Goal: Task Accomplishment & Management: Use online tool/utility

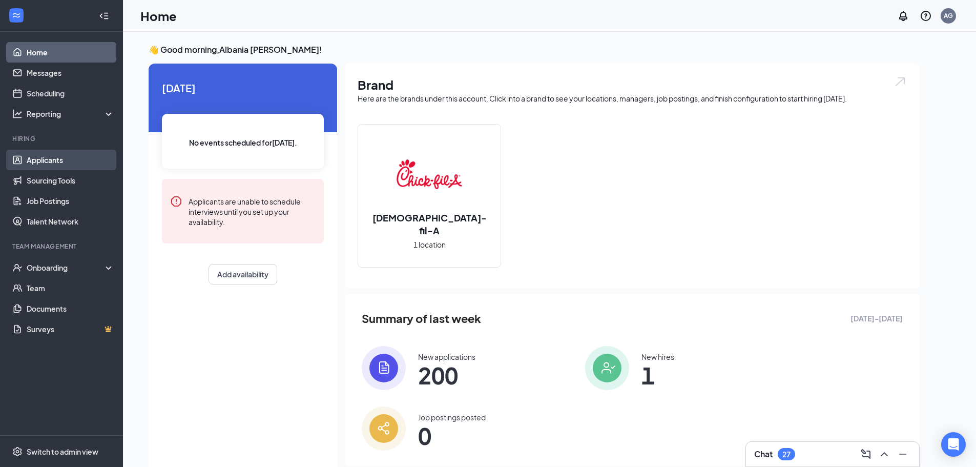
click at [79, 157] on link "Applicants" at bounding box center [71, 160] width 88 height 20
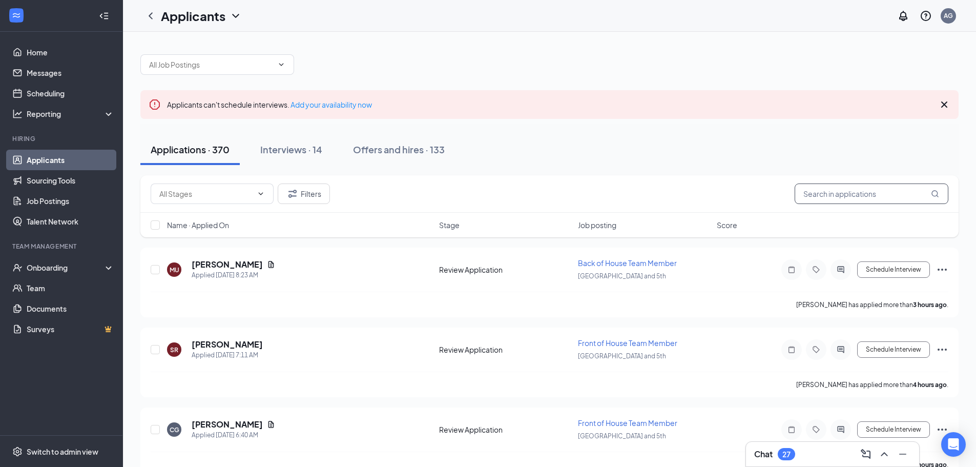
click at [851, 203] on input "text" at bounding box center [871, 193] width 154 height 20
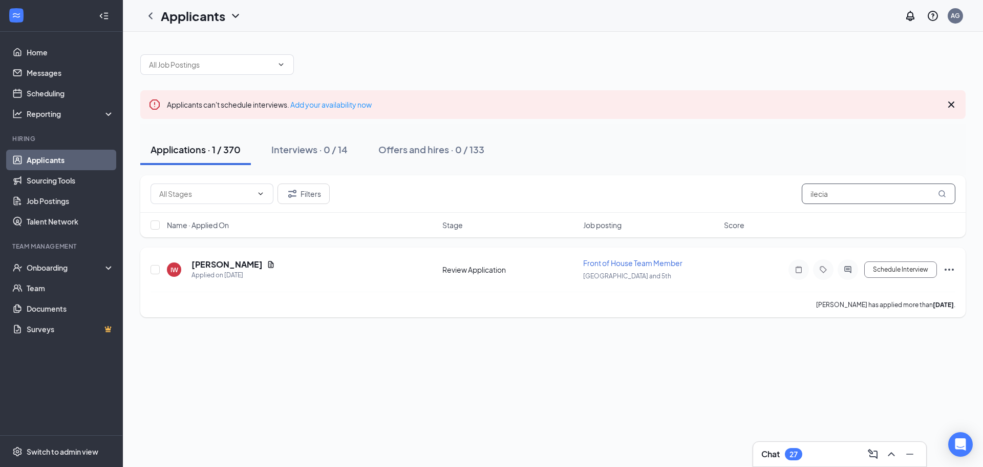
type input "ilecia"
click at [230, 262] on h5 "[PERSON_NAME]" at bounding box center [227, 264] width 71 height 11
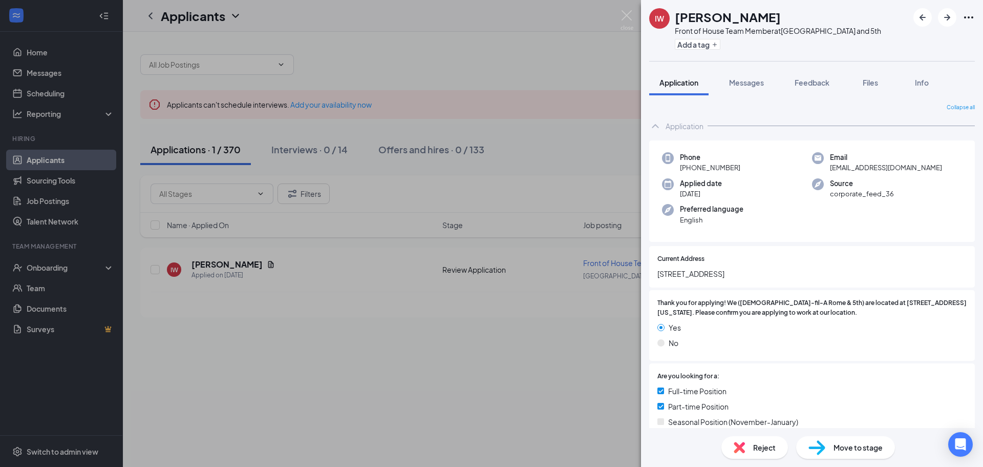
click at [701, 37] on div "Add a tag" at bounding box center [778, 44] width 206 height 17
click at [702, 41] on button "Add a tag" at bounding box center [698, 44] width 46 height 11
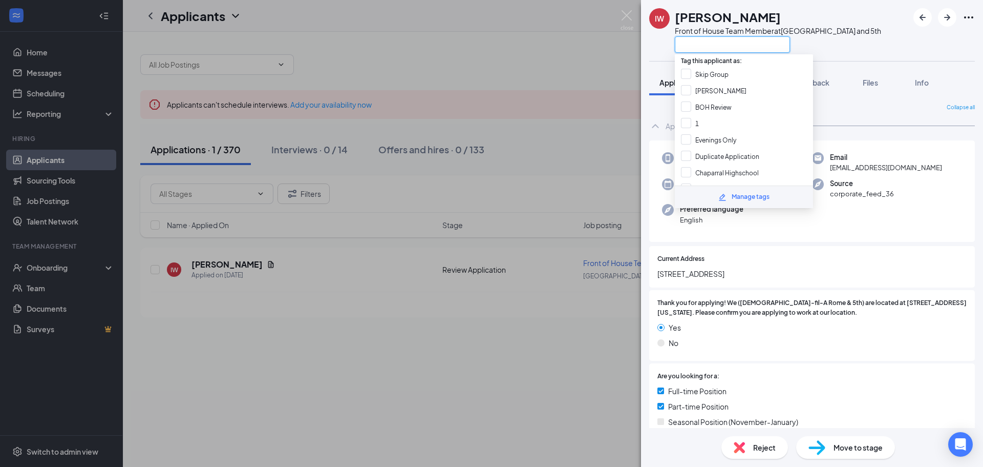
click at [702, 40] on input "text" at bounding box center [732, 44] width 115 height 16
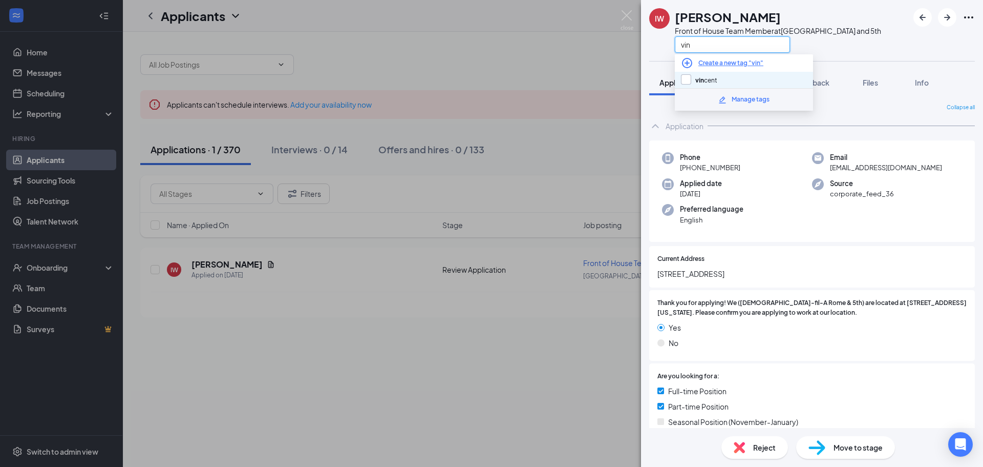
type input "vin"
click at [691, 80] on input "vin cent" at bounding box center [699, 79] width 36 height 11
checkbox input "true"
click at [858, 108] on div "Collapse all" at bounding box center [812, 107] width 326 height 8
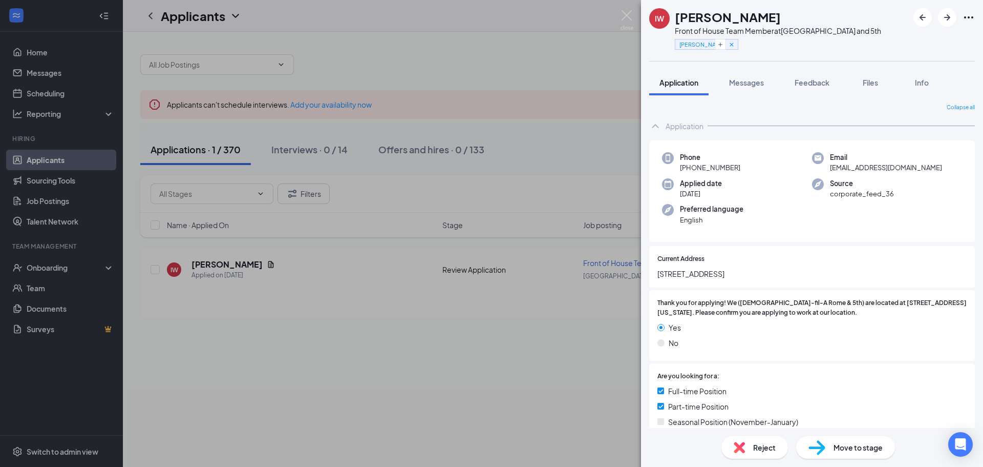
click at [602, 129] on div "[PERSON_NAME] Front of House Team Member at [GEOGRAPHIC_DATA] and 5th [PERSON_N…" at bounding box center [491, 233] width 983 height 467
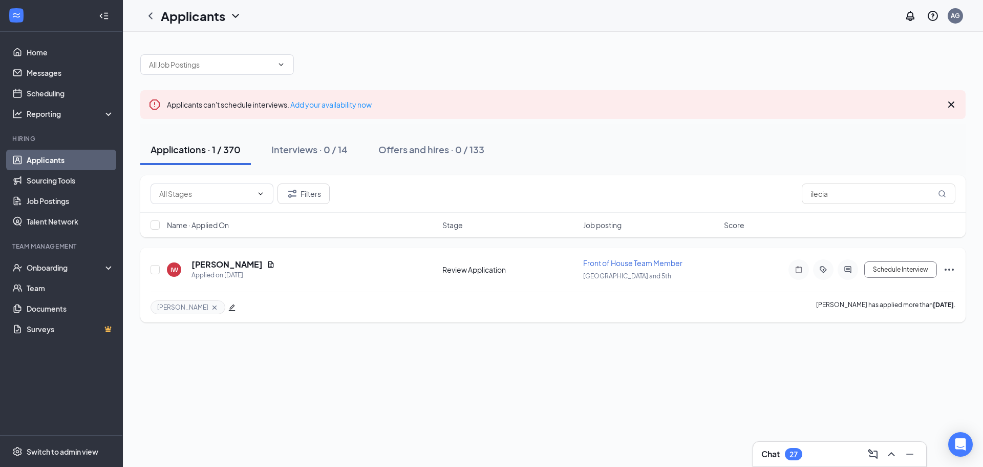
click at [166, 307] on span "[PERSON_NAME]" at bounding box center [182, 307] width 51 height 9
click at [297, 191] on icon "Filter" at bounding box center [292, 193] width 12 height 12
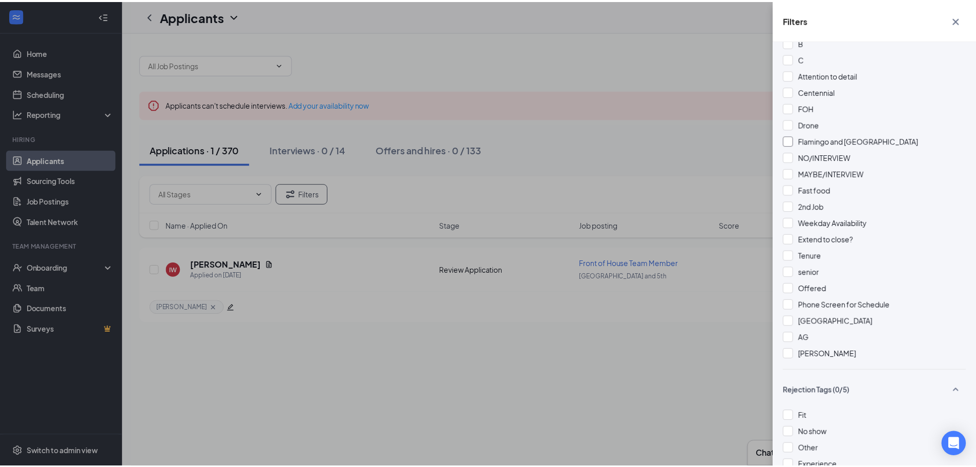
scroll to position [871, 0]
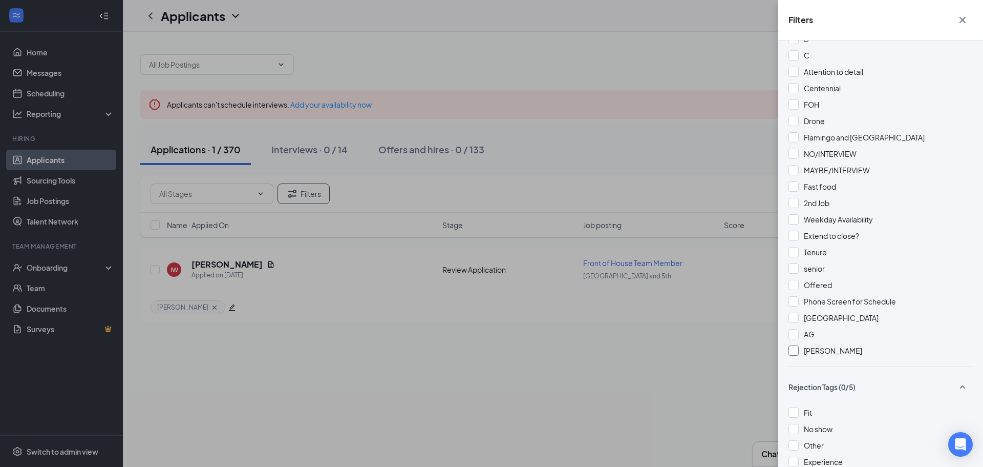
click at [808, 346] on span "[PERSON_NAME]" at bounding box center [833, 350] width 58 height 9
drag, startPoint x: 689, startPoint y: 343, endPoint x: 710, endPoint y: 334, distance: 22.3
click at [690, 343] on div "Filters Applicant Status (0/5) Unread message Hasn't messaged back Stuck in sta…" at bounding box center [491, 233] width 983 height 467
click at [967, 22] on icon "Cross" at bounding box center [963, 20] width 12 height 12
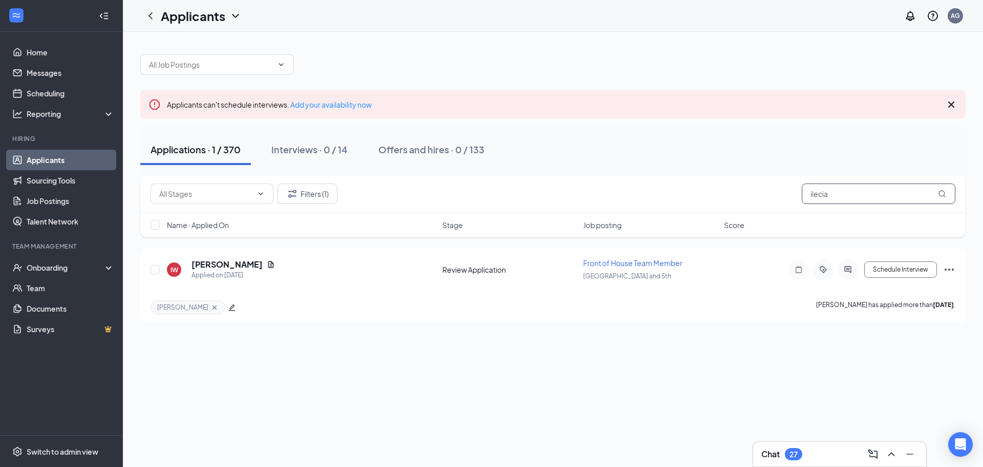
drag, startPoint x: 842, startPoint y: 196, endPoint x: 788, endPoint y: 197, distance: 53.8
click at [788, 197] on div "Filters (1) ilecia" at bounding box center [553, 193] width 805 height 20
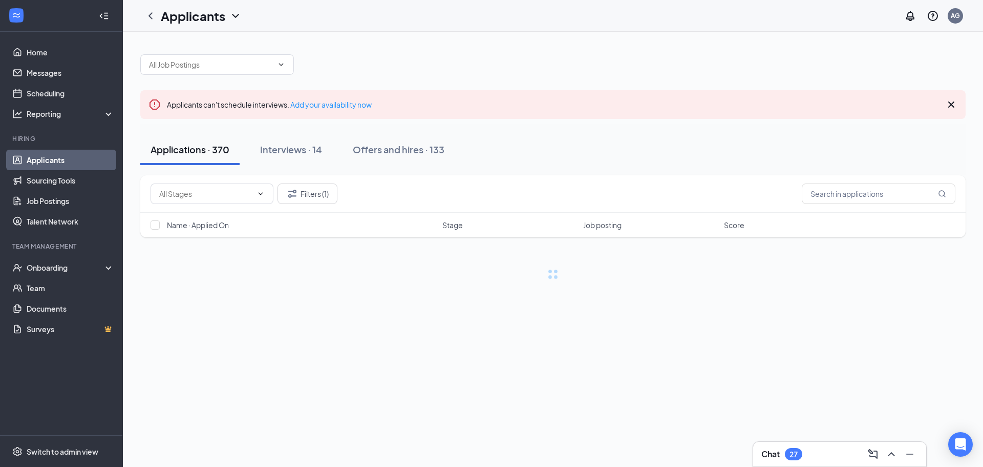
click at [772, 164] on div "Applications · 370 Interviews · 14 Offers and hires · 133" at bounding box center [553, 149] width 826 height 31
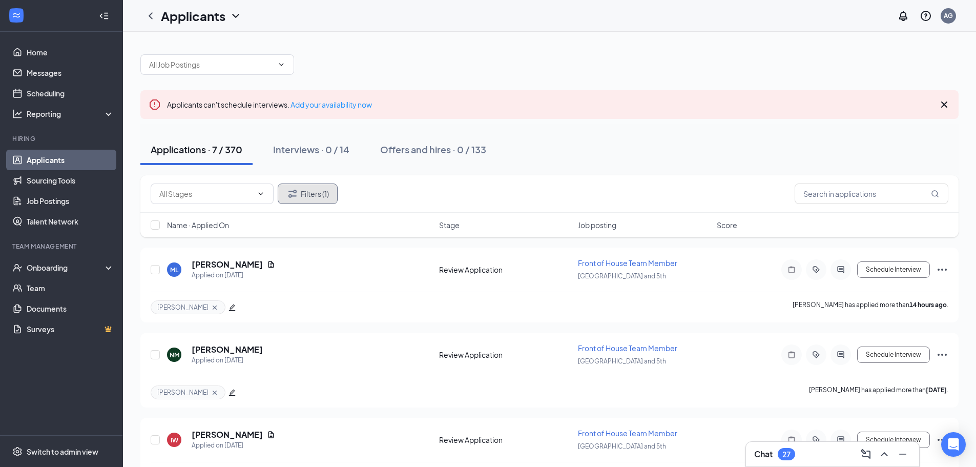
click at [306, 198] on button "Filters (1)" at bounding box center [308, 193] width 60 height 20
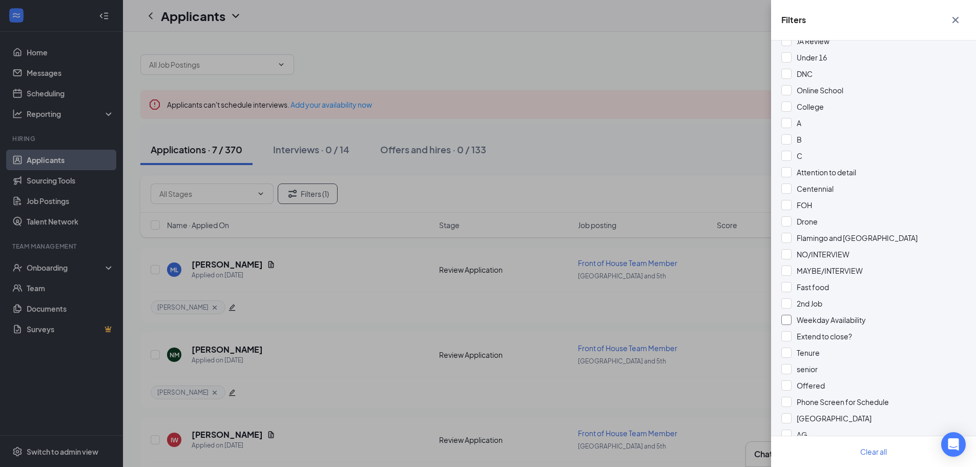
scroll to position [929, 0]
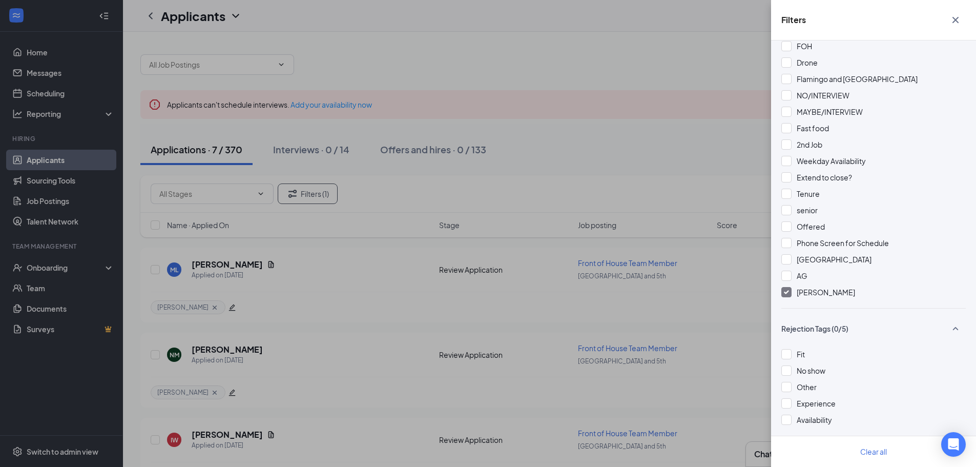
click at [801, 287] on span "[PERSON_NAME]" at bounding box center [825, 291] width 58 height 9
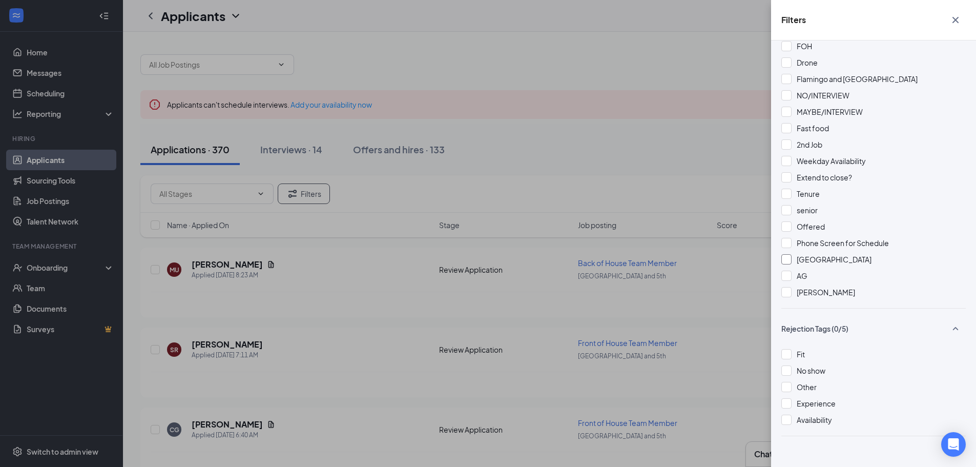
click at [804, 255] on span "[GEOGRAPHIC_DATA]" at bounding box center [833, 259] width 75 height 9
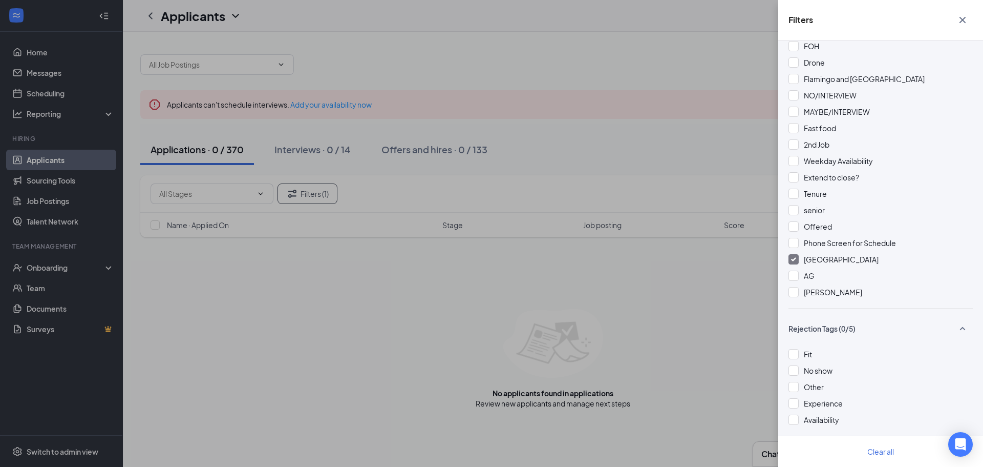
click at [802, 254] on div "[GEOGRAPHIC_DATA]" at bounding box center [881, 259] width 184 height 11
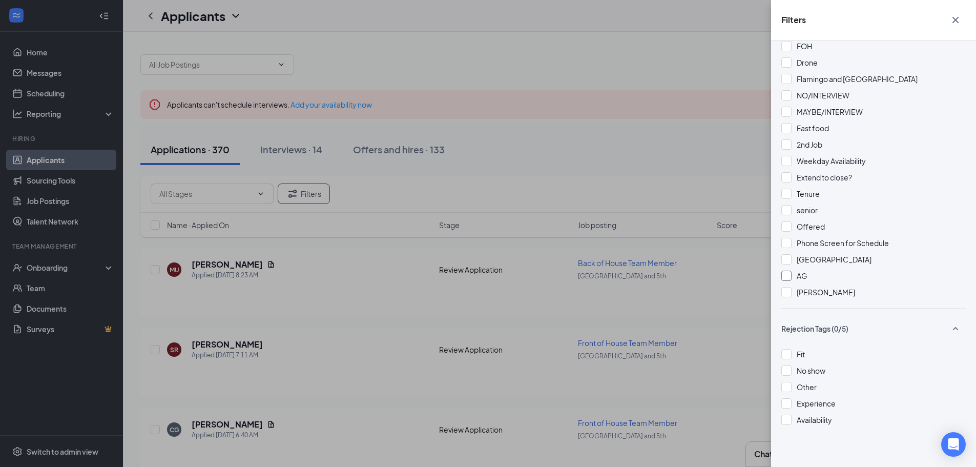
click at [807, 270] on div "AG" at bounding box center [873, 275] width 184 height 11
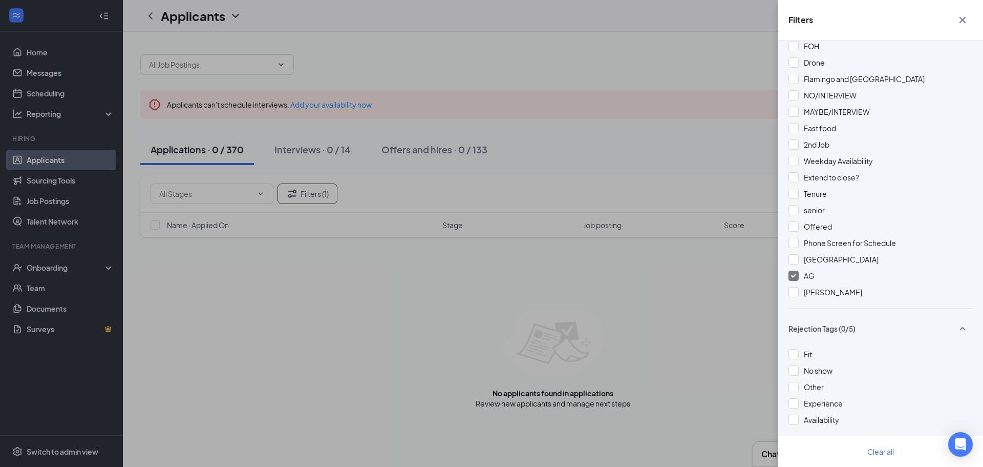
click at [806, 271] on span "AG" at bounding box center [809, 275] width 11 height 9
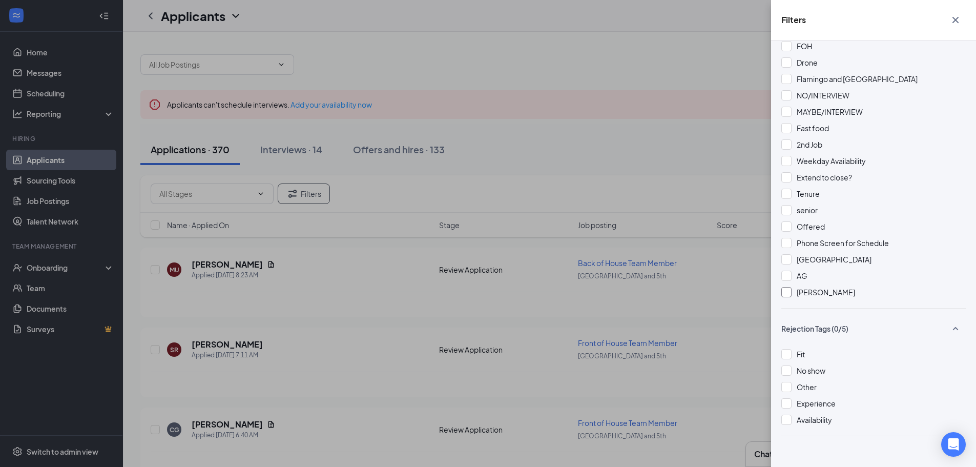
click at [810, 287] on span "[PERSON_NAME]" at bounding box center [825, 291] width 58 height 9
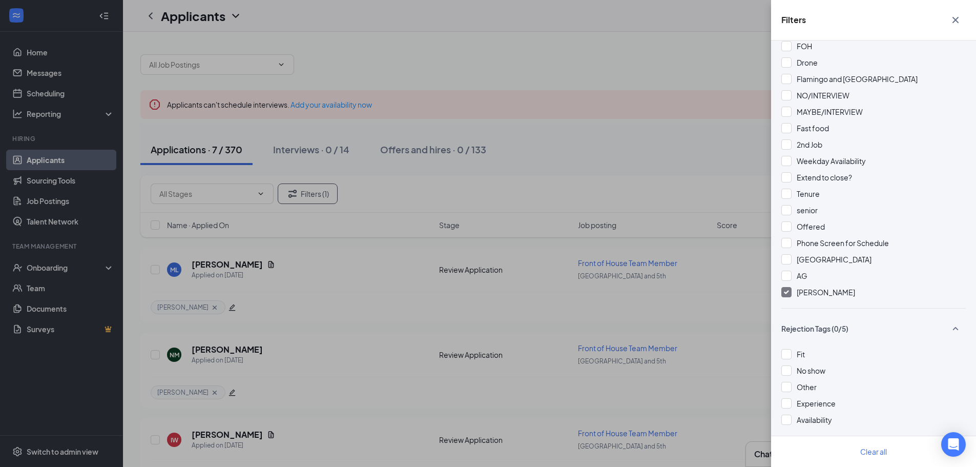
click at [705, 176] on div "Filters Applicant Status (0/5) Unread message Hasn't messaged back Stuck in sta…" at bounding box center [488, 233] width 976 height 467
click at [797, 287] on span "[PERSON_NAME]" at bounding box center [825, 291] width 58 height 9
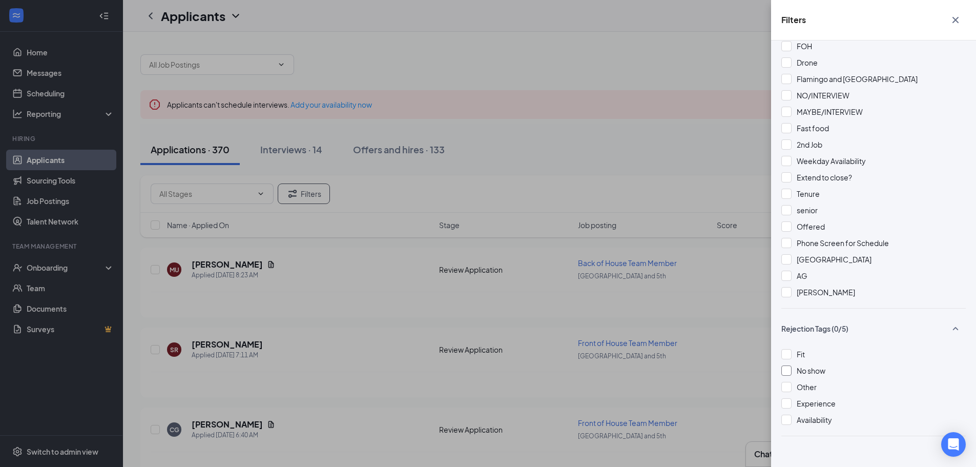
click at [806, 366] on span "No show" at bounding box center [810, 370] width 29 height 9
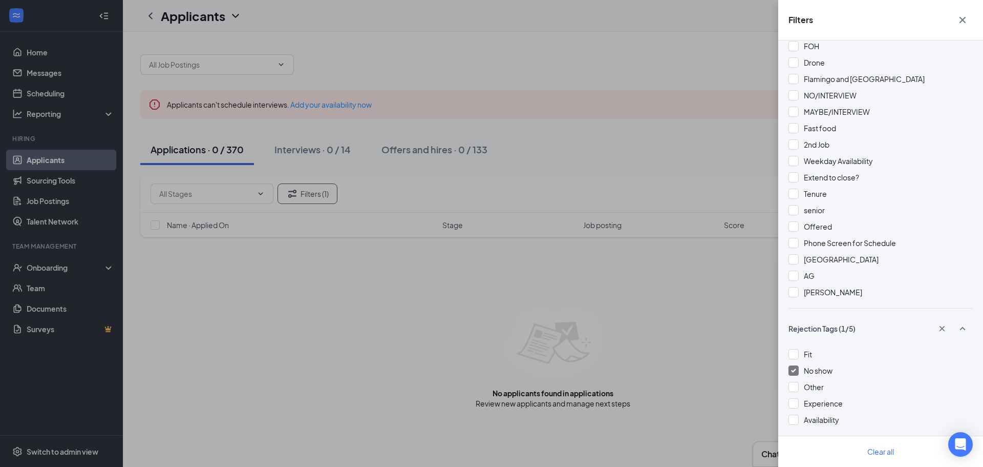
click at [806, 366] on span "No show" at bounding box center [818, 370] width 29 height 9
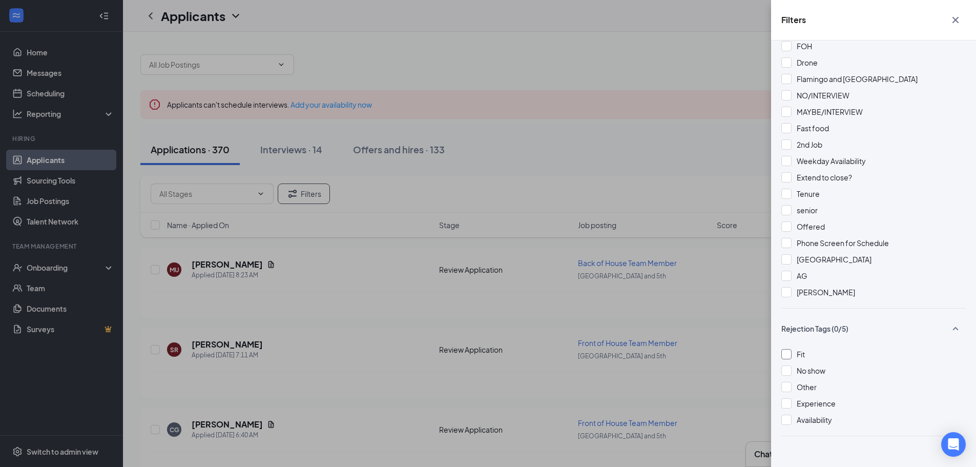
click at [797, 348] on div "Fit" at bounding box center [800, 353] width 8 height 11
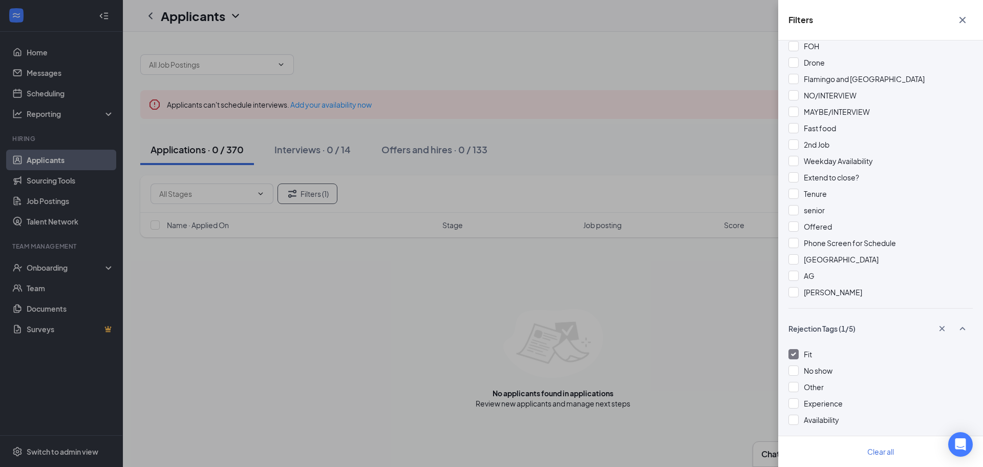
click at [797, 349] on div at bounding box center [794, 354] width 10 height 10
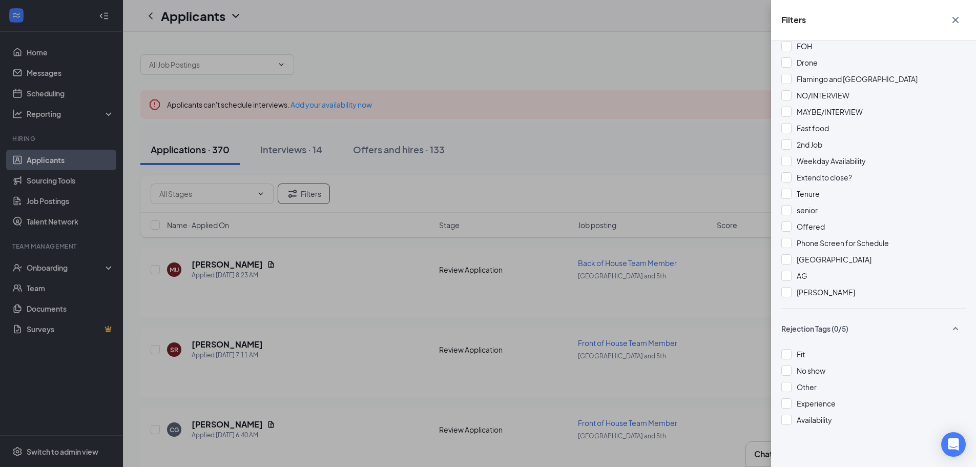
click at [683, 212] on div "Filters Applicant Status (0/5) Unread message Hasn't messaged back Stuck in sta…" at bounding box center [488, 233] width 976 height 467
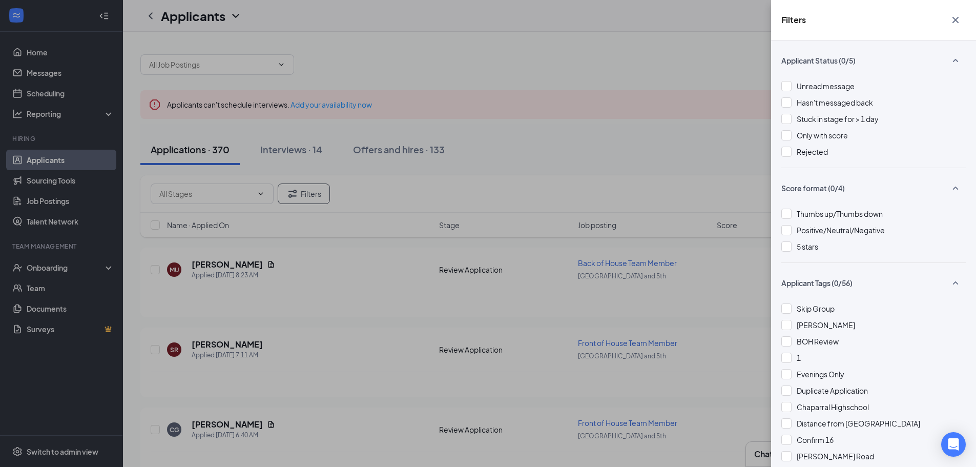
click at [622, 186] on div "Filters Applicant Status (0/5) Unread message Hasn't messaged back Stuck in sta…" at bounding box center [488, 233] width 976 height 467
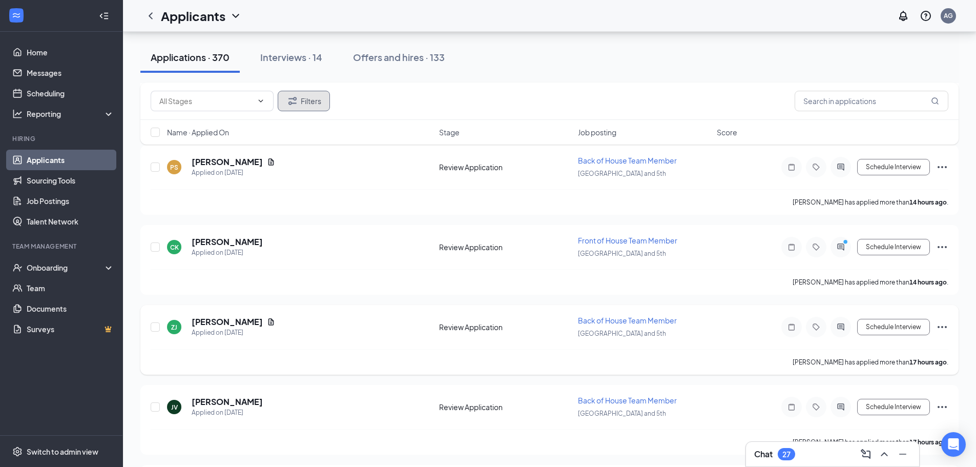
scroll to position [954, 0]
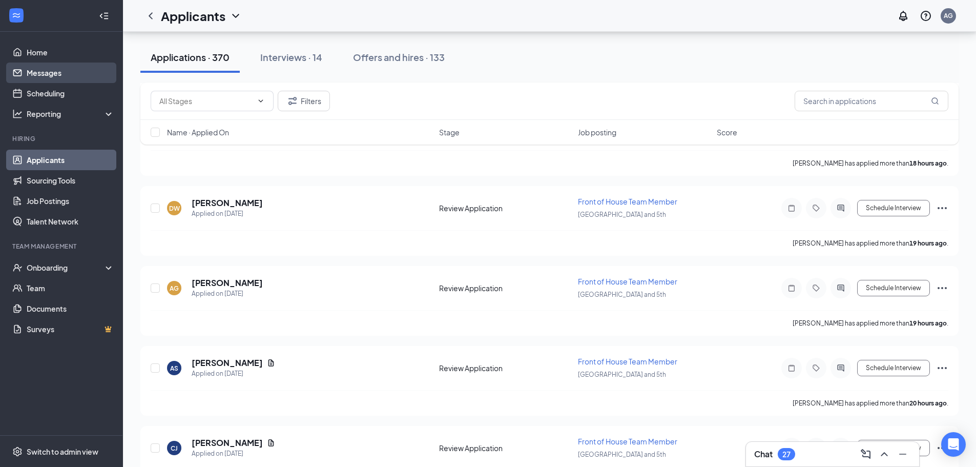
click at [69, 67] on link "Messages" at bounding box center [71, 72] width 88 height 20
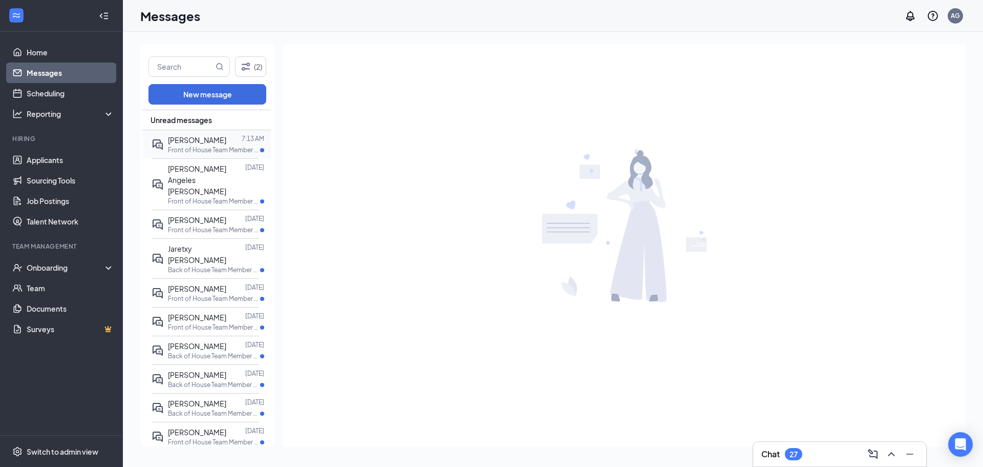
click at [190, 139] on span "[PERSON_NAME]" at bounding box center [197, 139] width 58 height 9
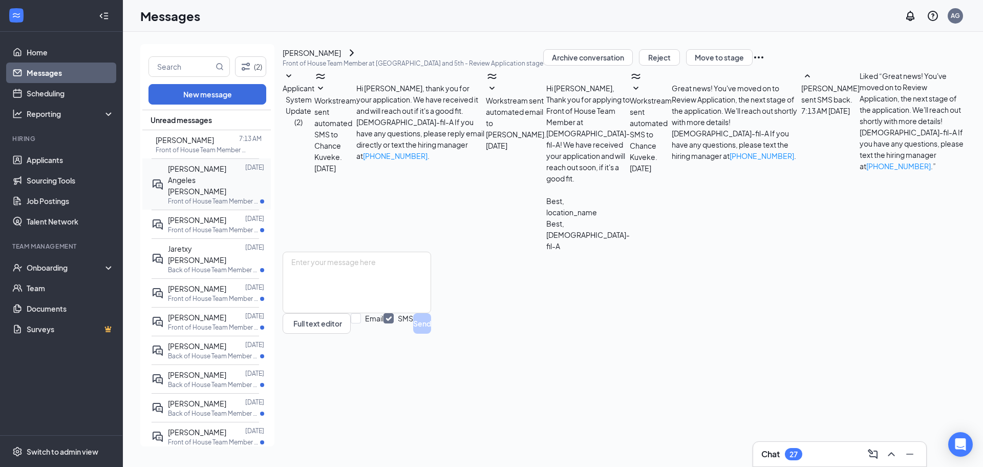
click at [184, 173] on div "[PERSON_NAME] Angeles [PERSON_NAME]" at bounding box center [206, 180] width 77 height 34
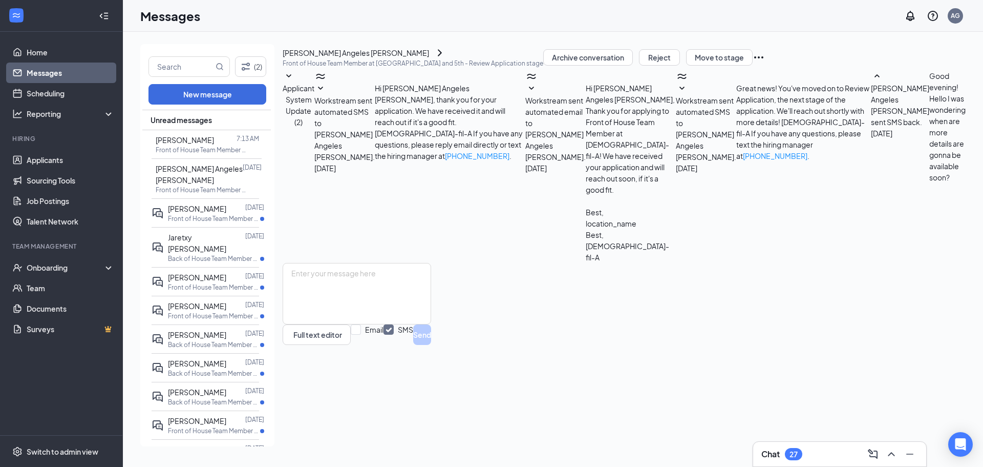
click at [383, 58] on div "[PERSON_NAME] Angeles [PERSON_NAME]" at bounding box center [356, 52] width 146 height 11
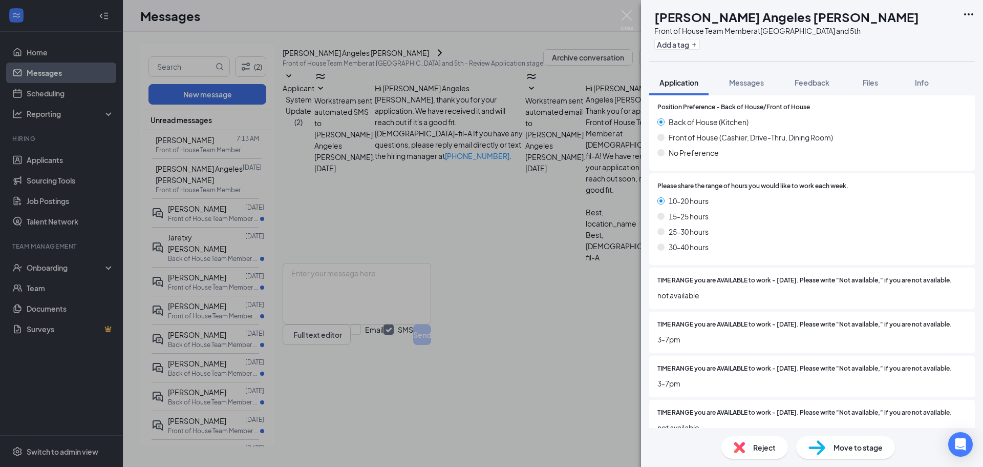
scroll to position [383, 0]
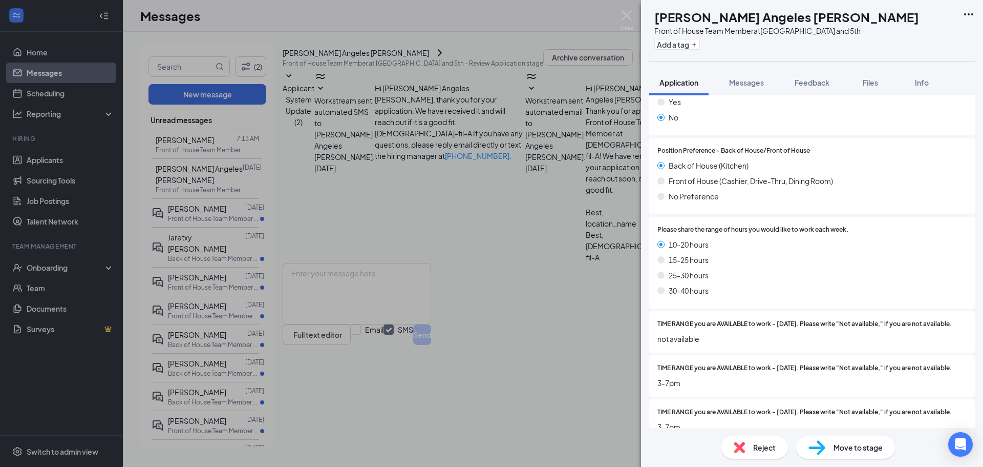
click at [745, 448] on div "Reject" at bounding box center [755, 447] width 67 height 23
checkbox input "true"
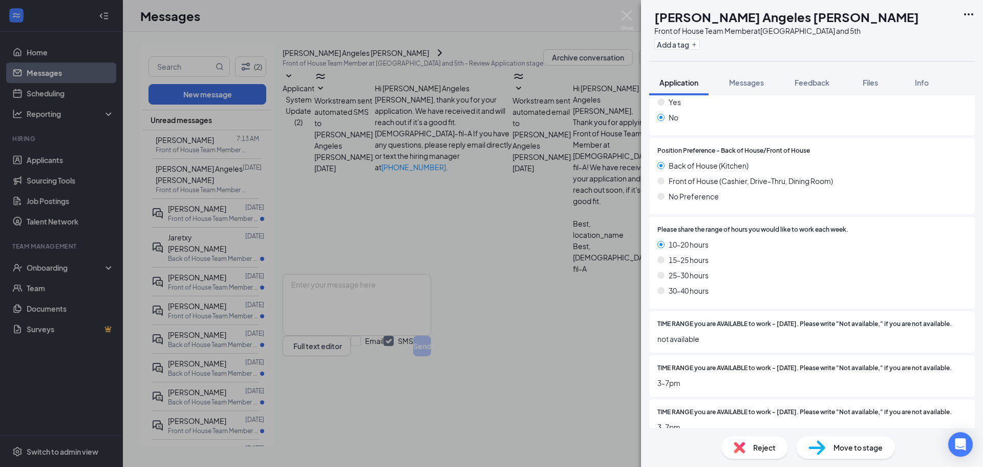
click at [561, 314] on div "[PERSON_NAME] Angeles [PERSON_NAME] Front of House Team Member at [GEOGRAPHIC_D…" at bounding box center [491, 233] width 983 height 467
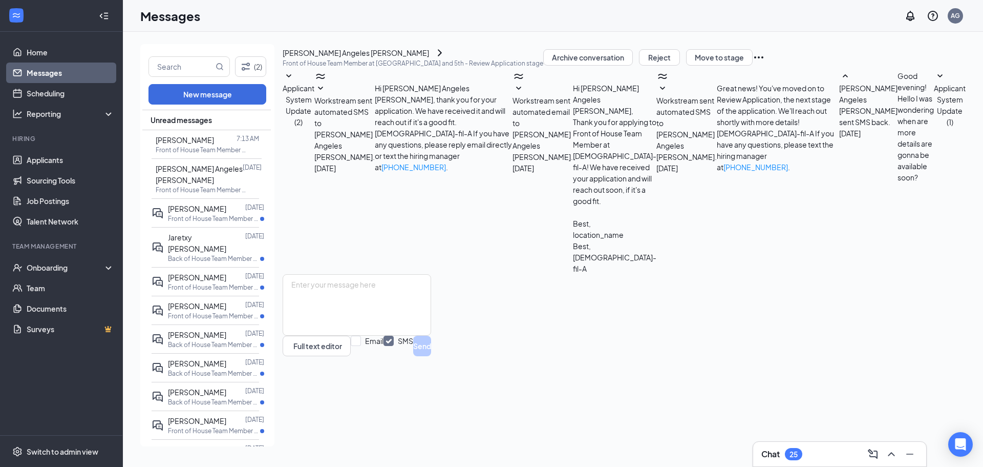
click at [934, 127] on span "Applicant System Update (1)" at bounding box center [950, 104] width 32 height 43
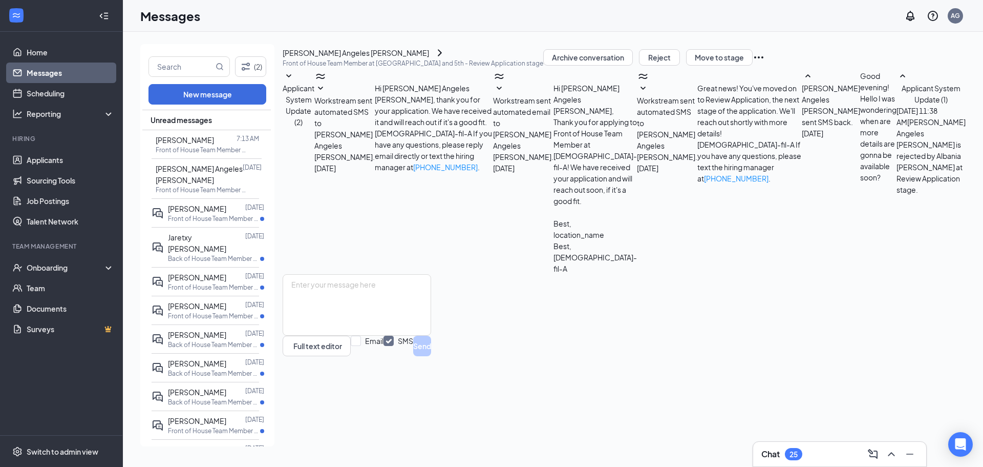
scroll to position [9, 0]
click at [202, 208] on span "[PERSON_NAME]" at bounding box center [197, 208] width 58 height 9
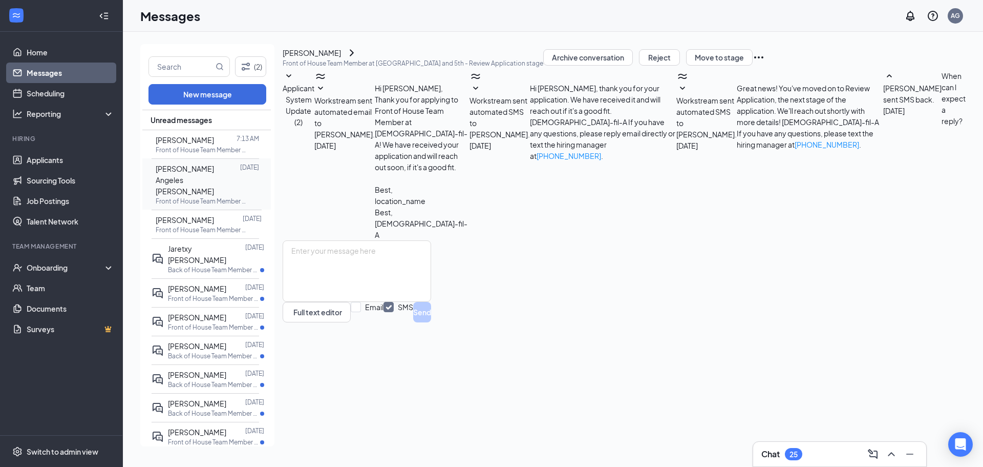
click at [204, 178] on div "[PERSON_NAME] Angeles [PERSON_NAME]" at bounding box center [198, 180] width 85 height 34
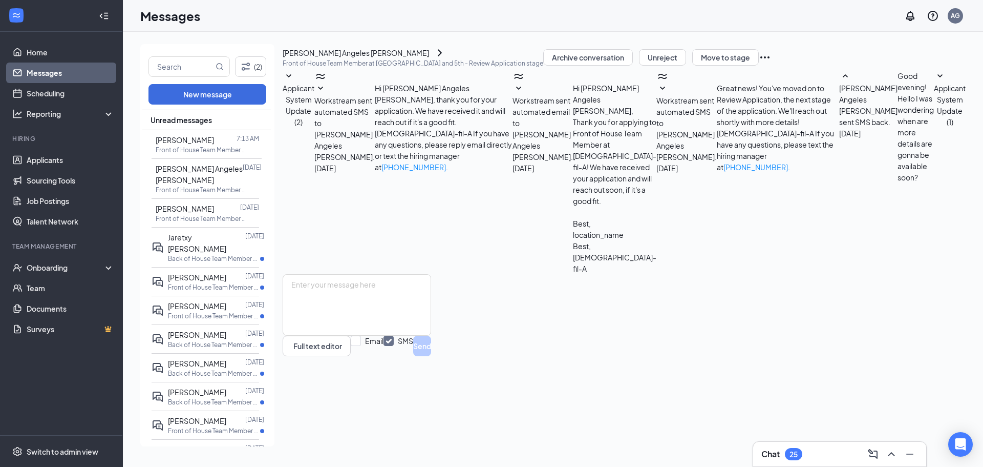
click at [934, 127] on span "Applicant System Update (1)" at bounding box center [950, 104] width 32 height 43
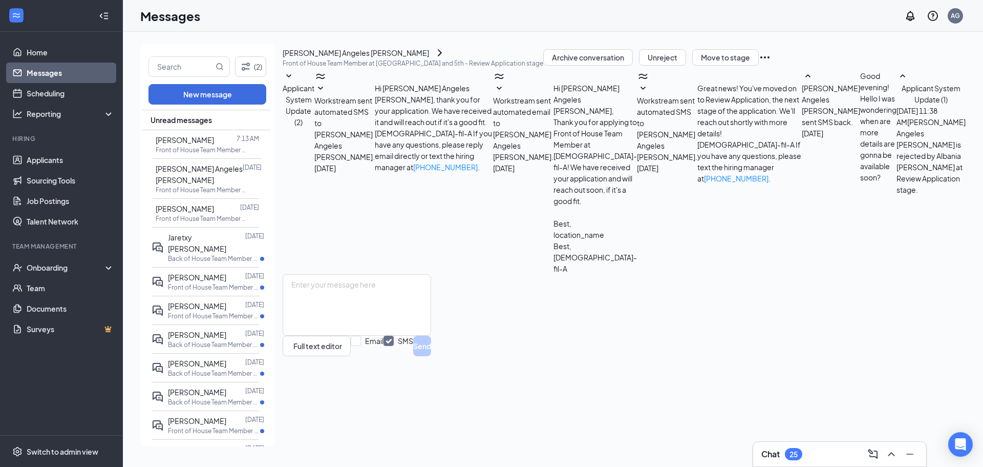
scroll to position [9, 0]
click at [209, 217] on p "Front of House Team Member at [GEOGRAPHIC_DATA] and 5th" at bounding box center [202, 218] width 92 height 9
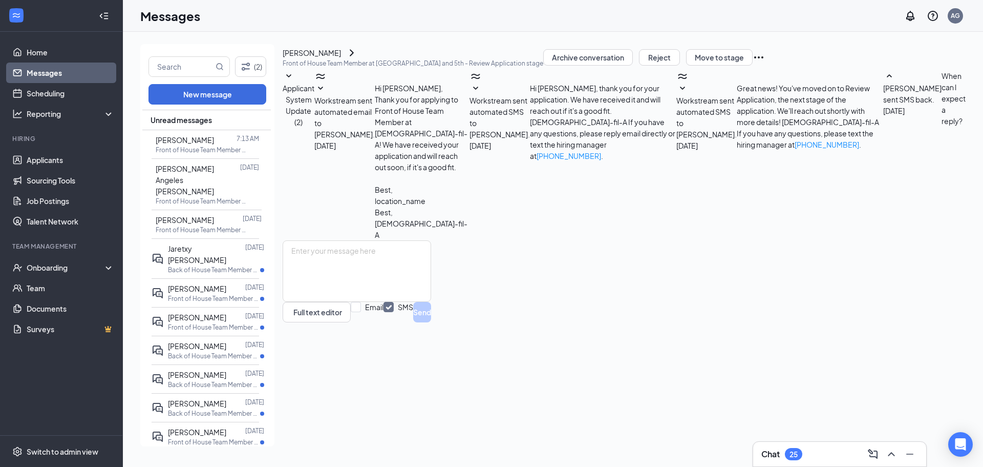
click at [358, 59] on button at bounding box center [352, 53] width 12 height 12
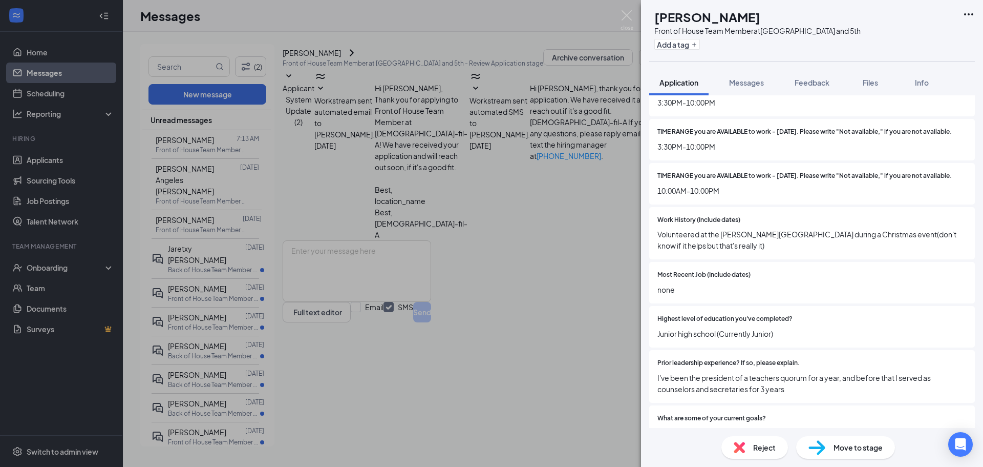
scroll to position [973, 0]
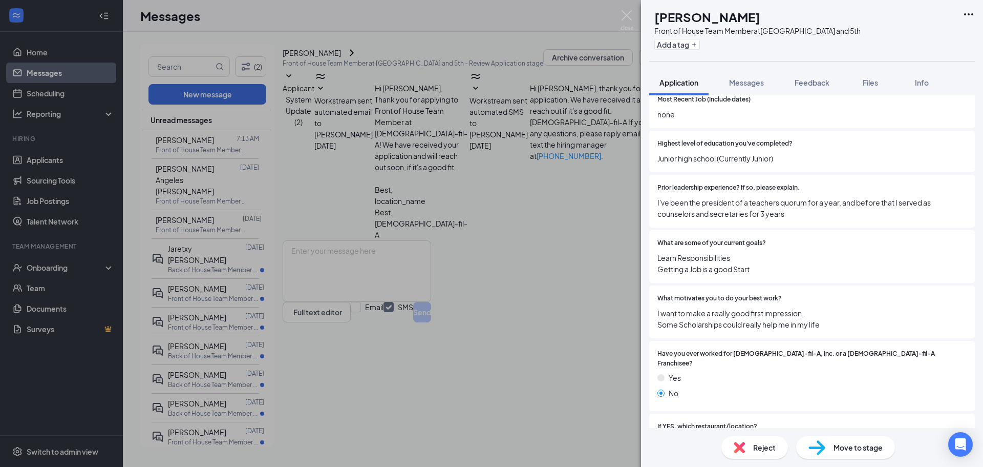
click at [764, 452] on span "Reject" at bounding box center [764, 446] width 23 height 11
click at [524, 196] on div "[PERSON_NAME] Front of House Team Member at [GEOGRAPHIC_DATA] and 5th Add a tag…" at bounding box center [491, 233] width 983 height 467
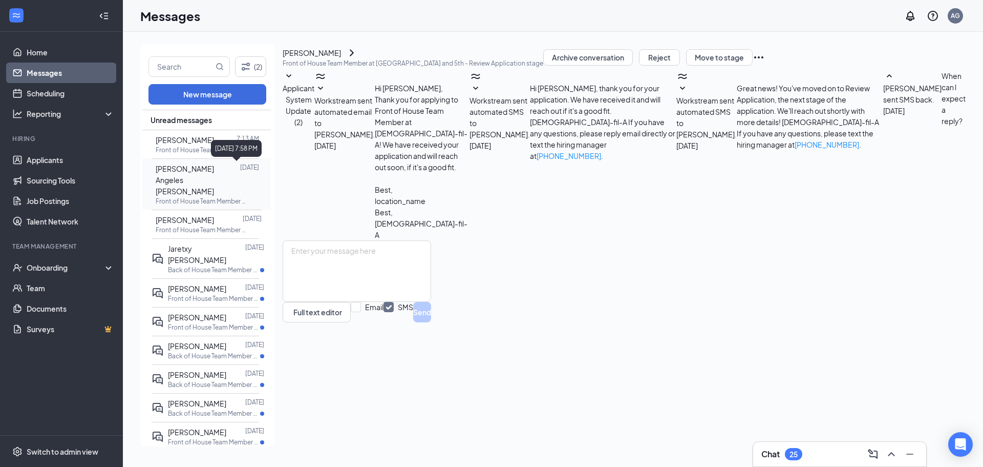
click at [216, 181] on div "[PERSON_NAME] Angeles [PERSON_NAME]" at bounding box center [198, 180] width 85 height 34
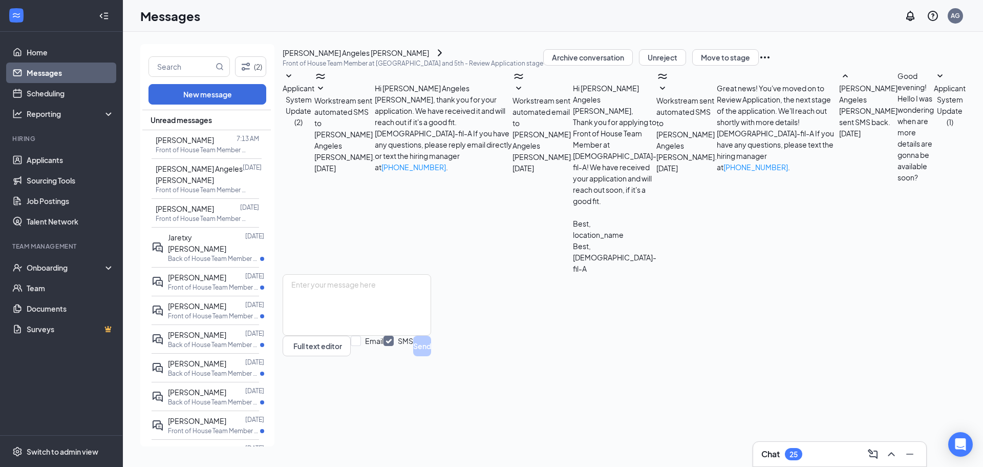
click at [377, 68] on p "Front of House Team Member at [GEOGRAPHIC_DATA] and 5th - Review Application st…" at bounding box center [413, 63] width 261 height 9
click at [413, 59] on div "[PERSON_NAME] Angeles [PERSON_NAME]" at bounding box center [413, 53] width 261 height 12
click at [434, 59] on icon "ChevronRight" at bounding box center [440, 53] width 12 height 12
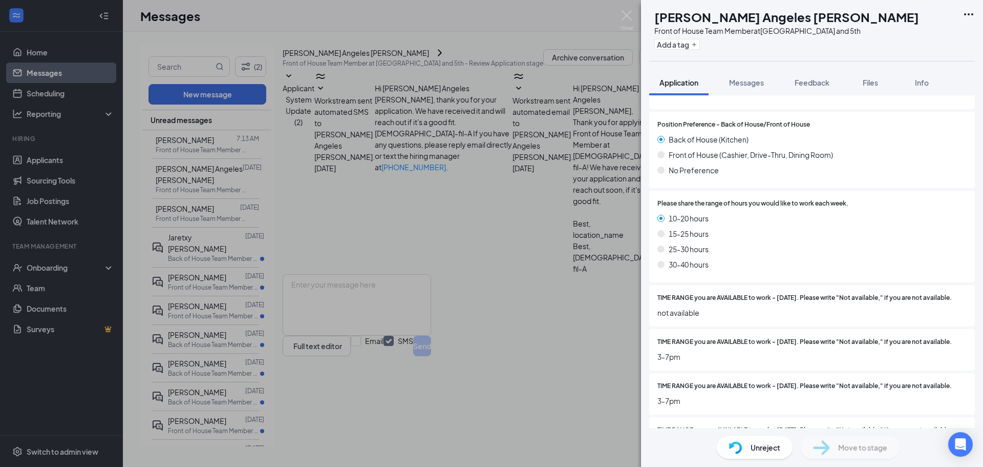
scroll to position [461, 0]
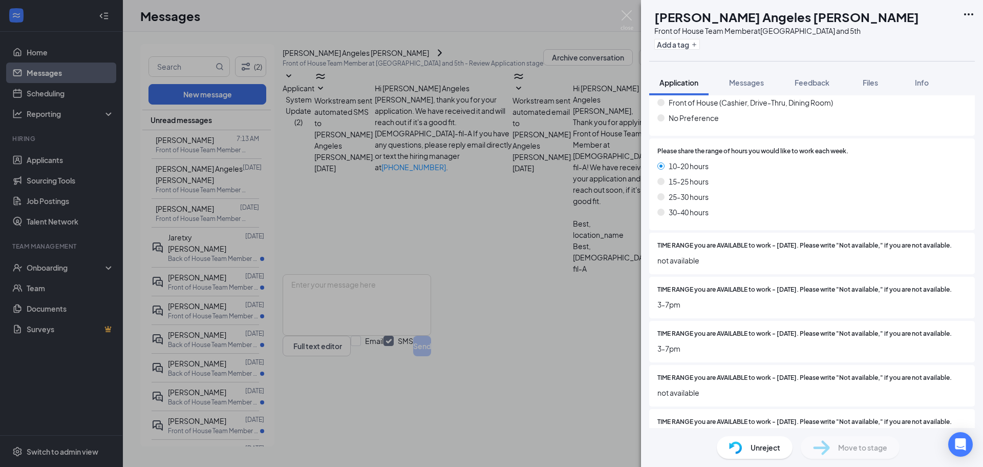
click at [763, 444] on span "Unreject" at bounding box center [766, 446] width 30 height 11
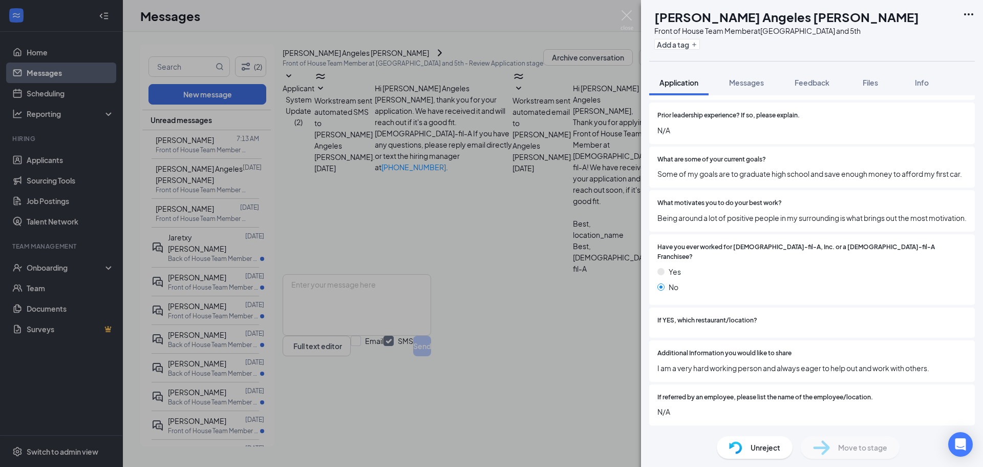
scroll to position [1048, 0]
click at [529, 213] on div "[PERSON_NAME] Angeles [PERSON_NAME] Front of House Team Member at [GEOGRAPHIC_D…" at bounding box center [491, 233] width 983 height 467
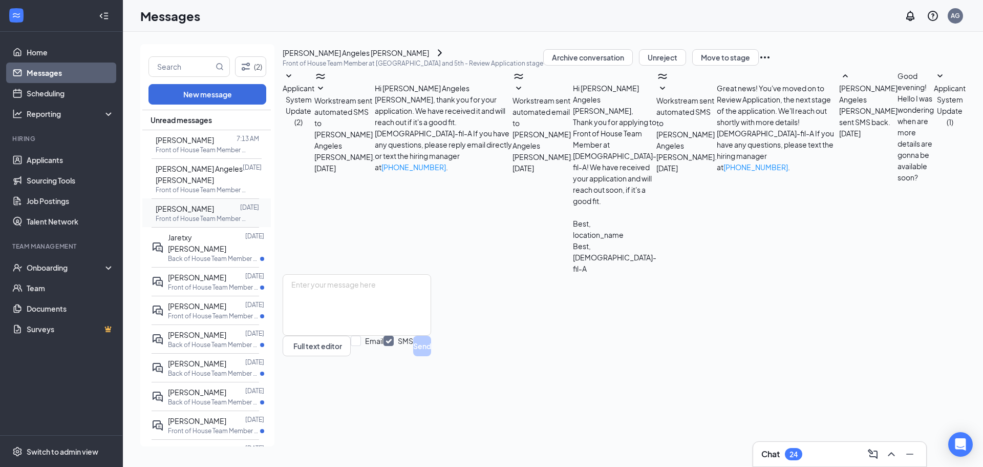
click at [195, 212] on span "[PERSON_NAME]" at bounding box center [185, 208] width 58 height 9
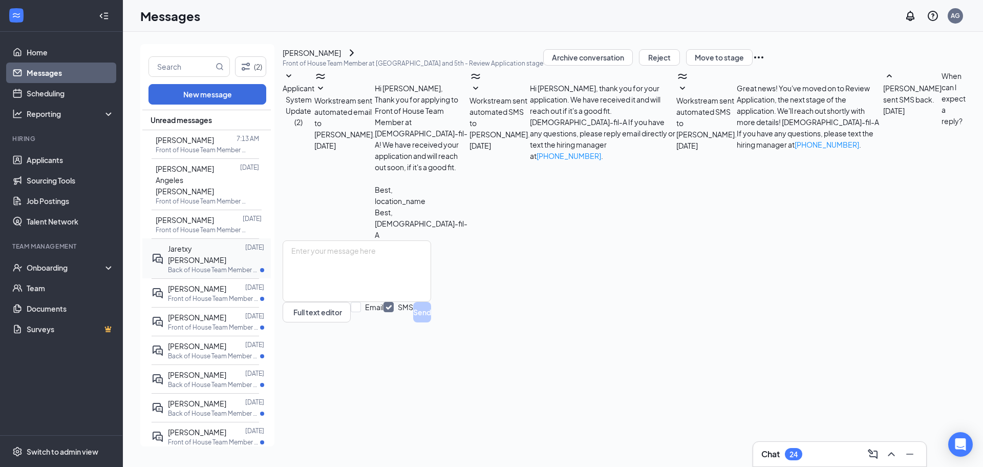
click at [245, 243] on div at bounding box center [245, 254] width 0 height 23
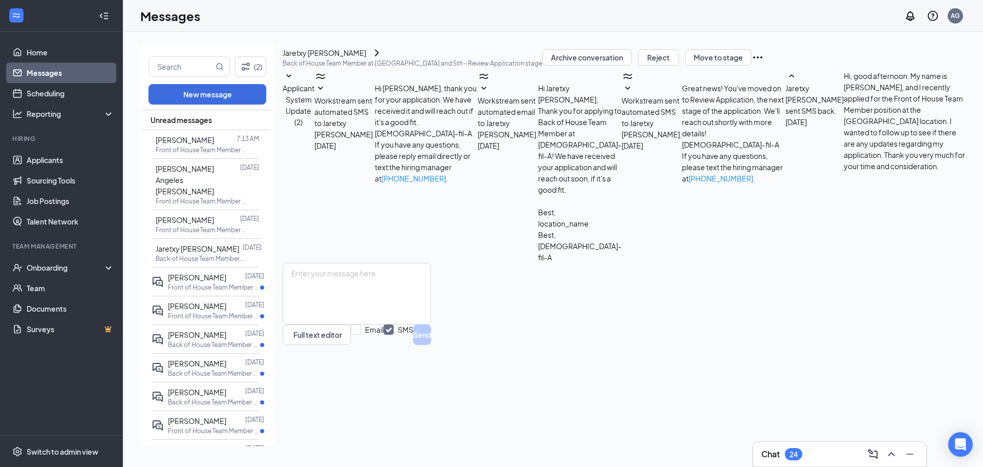
click at [341, 58] on div "Jaretxy [PERSON_NAME]" at bounding box center [324, 52] width 83 height 11
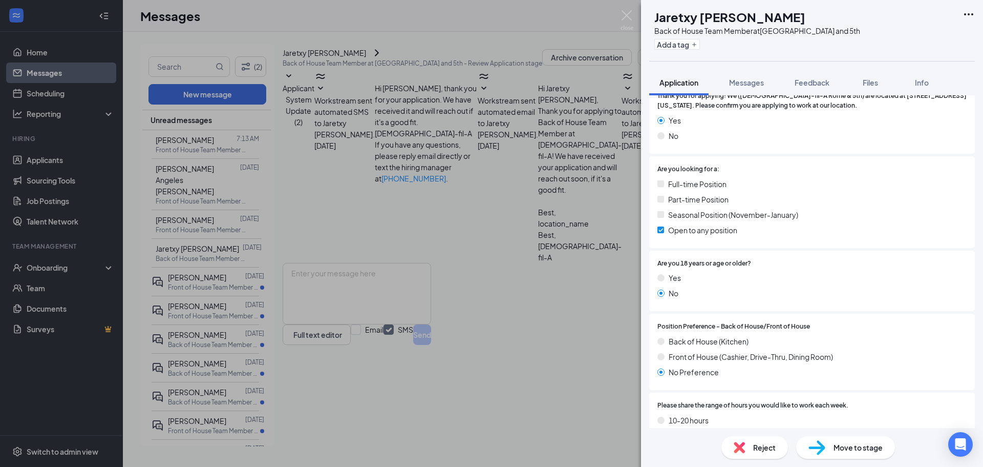
scroll to position [51, 0]
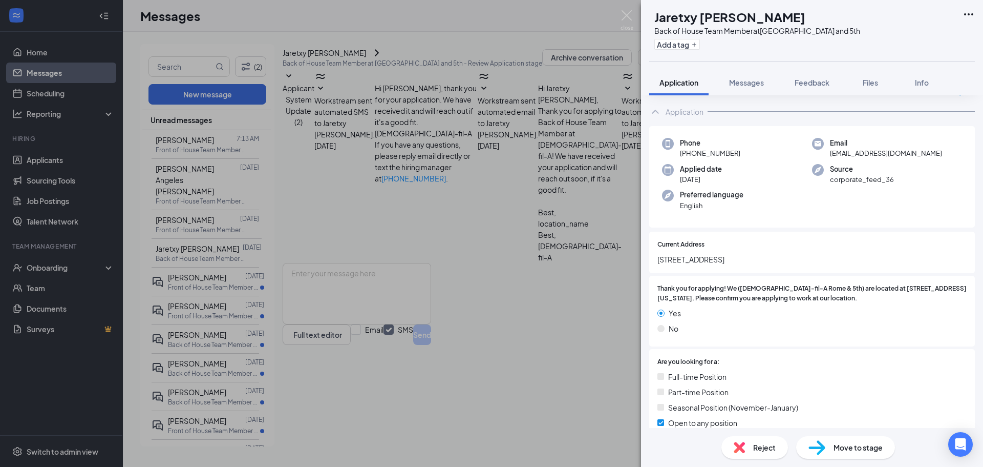
click at [504, 192] on div "JV Jaretxy [PERSON_NAME] Back of House Team Member at [GEOGRAPHIC_DATA] and 5th…" at bounding box center [491, 233] width 983 height 467
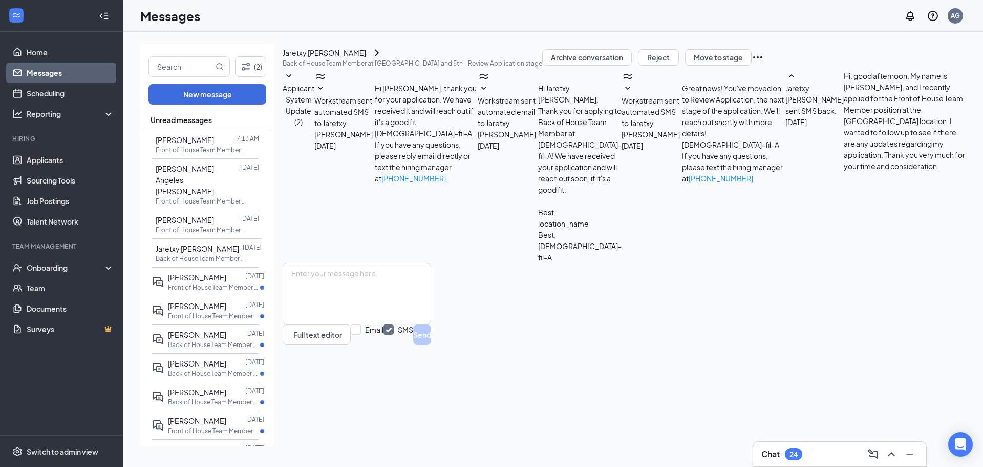
click at [331, 58] on div "Jaretxy [PERSON_NAME]" at bounding box center [324, 52] width 83 height 11
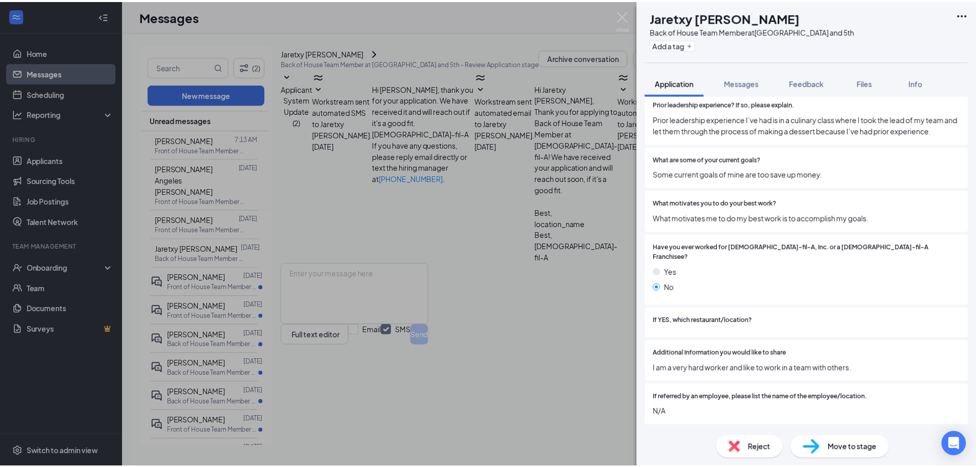
scroll to position [1062, 0]
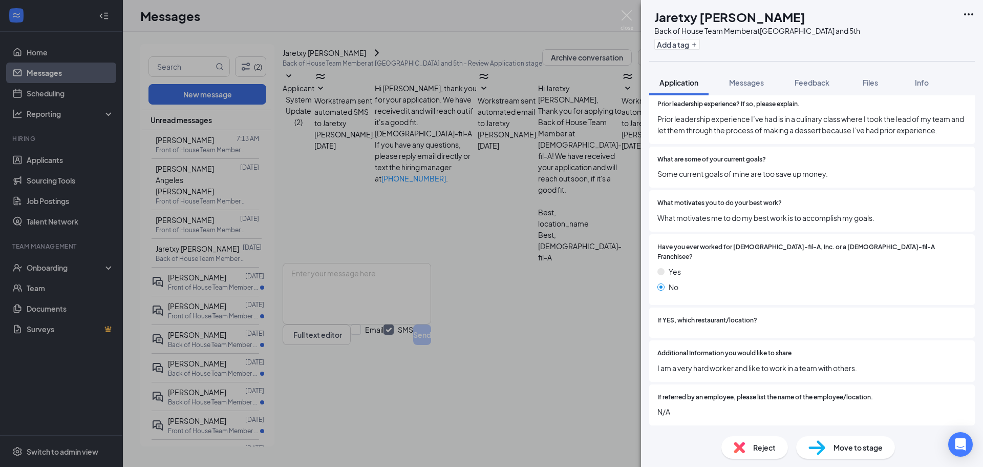
click at [606, 174] on div "JV Jaretxy [PERSON_NAME] Back of House Team Member at [GEOGRAPHIC_DATA] and 5th…" at bounding box center [491, 233] width 983 height 467
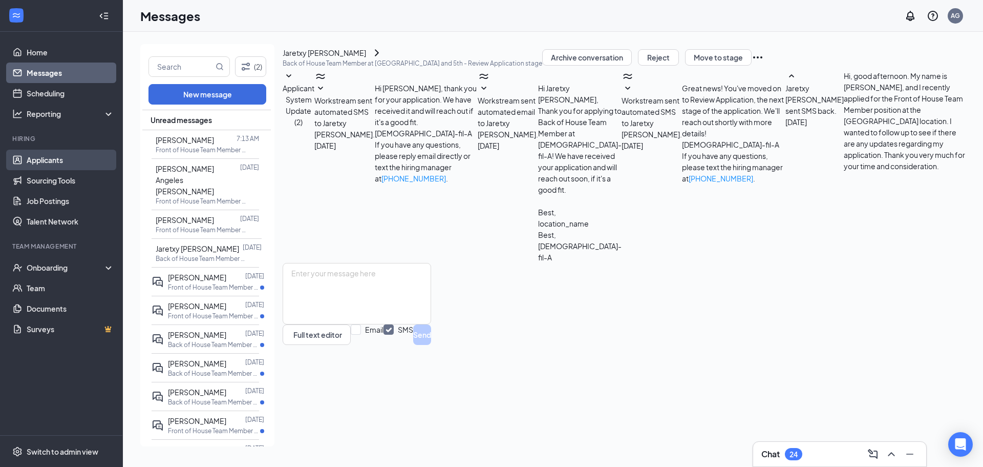
click at [61, 156] on link "Applicants" at bounding box center [71, 160] width 88 height 20
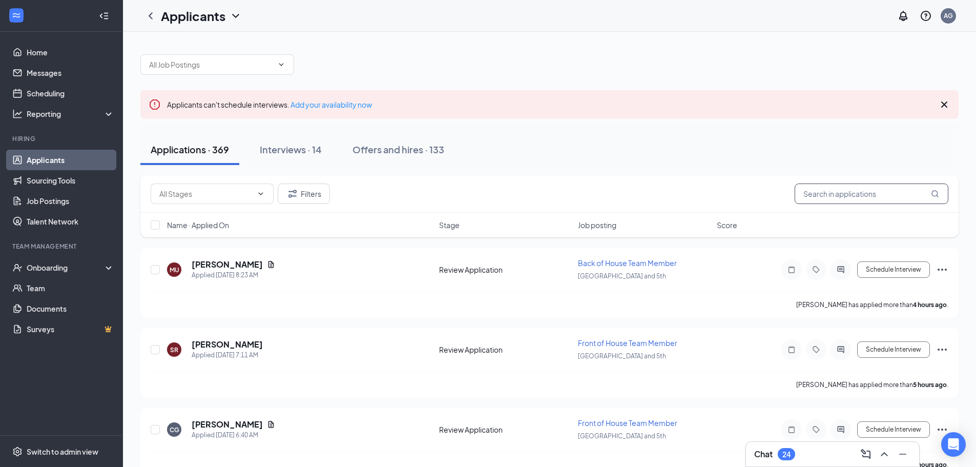
click at [914, 198] on input "text" at bounding box center [871, 193] width 154 height 20
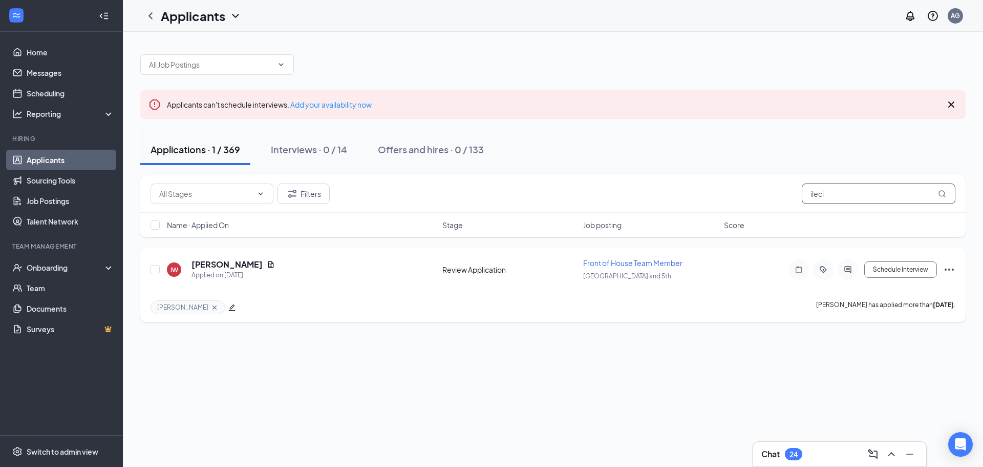
type input "ileci"
click at [219, 272] on div "Applied on [DATE]" at bounding box center [233, 275] width 83 height 10
click at [218, 264] on h5 "[PERSON_NAME]" at bounding box center [227, 264] width 71 height 11
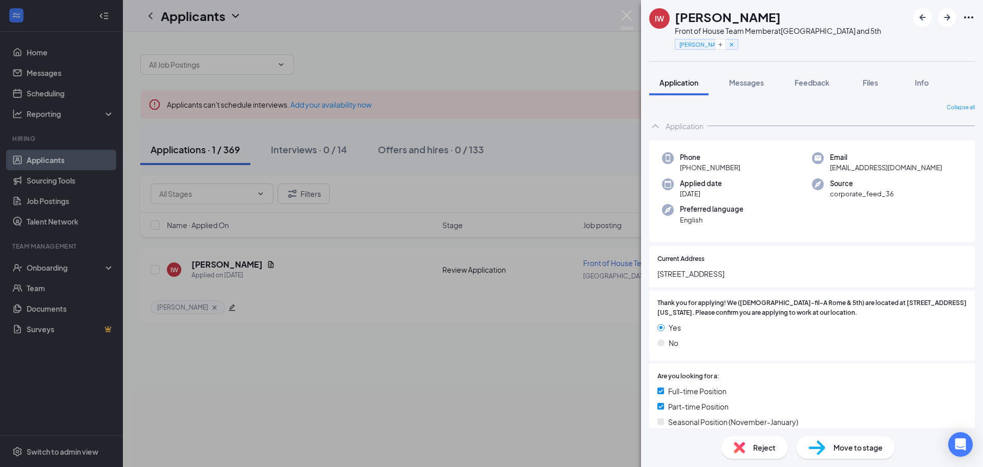
click at [474, 202] on div "[PERSON_NAME] Front of House Team Member at [GEOGRAPHIC_DATA] and 5th [PERSON_N…" at bounding box center [491, 233] width 983 height 467
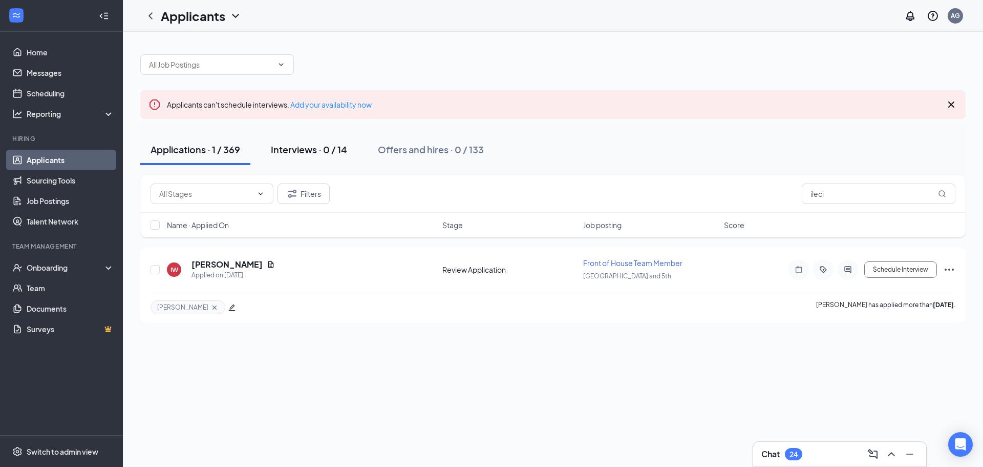
click at [328, 148] on div "Interviews · 0 / 14" at bounding box center [309, 149] width 76 height 13
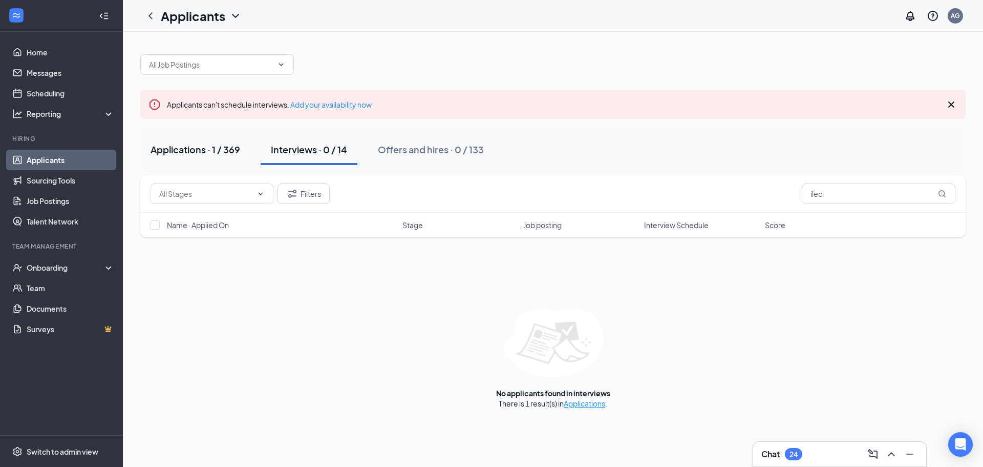
click at [219, 158] on button "Applications · 1 / 369" at bounding box center [195, 149] width 110 height 31
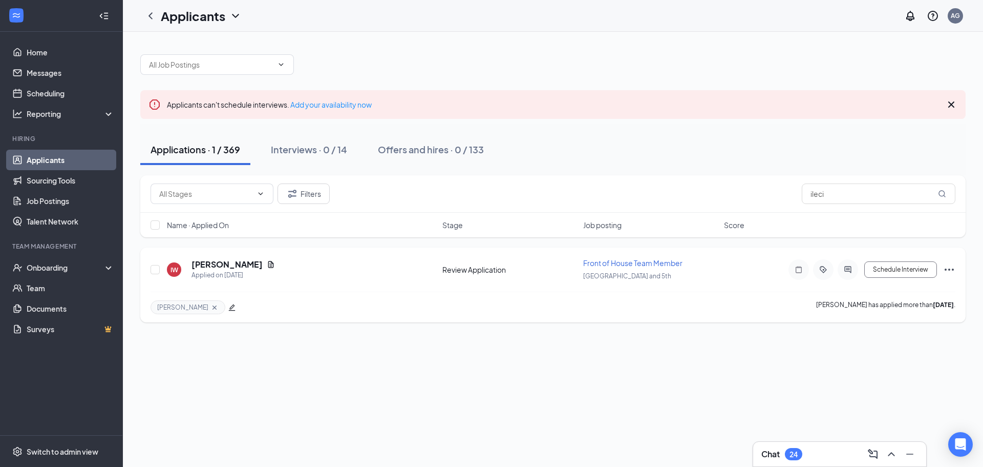
click at [174, 270] on div "IW" at bounding box center [175, 269] width 8 height 9
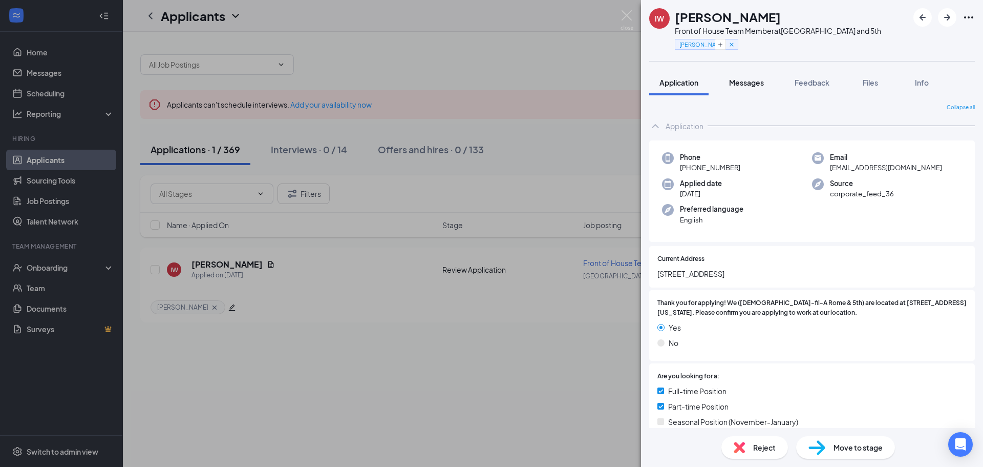
click at [758, 87] on div "Messages" at bounding box center [746, 82] width 35 height 10
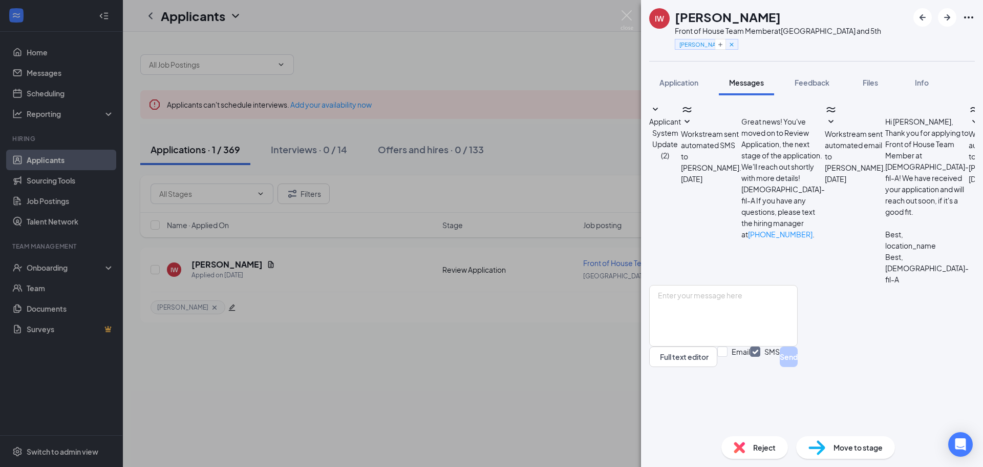
click at [969, 172] on span "Workstream sent automated SMS to [PERSON_NAME]." at bounding box center [999, 150] width 60 height 43
click at [835, 172] on span "Workstream sent automated email to [PERSON_NAME]." at bounding box center [855, 150] width 60 height 43
click at [742, 151] on span "Workstream sent automated SMS to [PERSON_NAME]." at bounding box center [711, 150] width 60 height 43
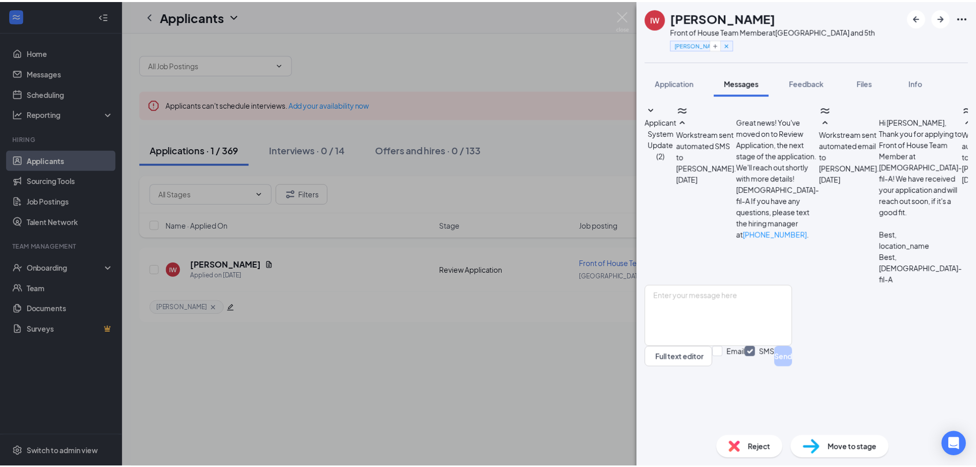
scroll to position [187, 0]
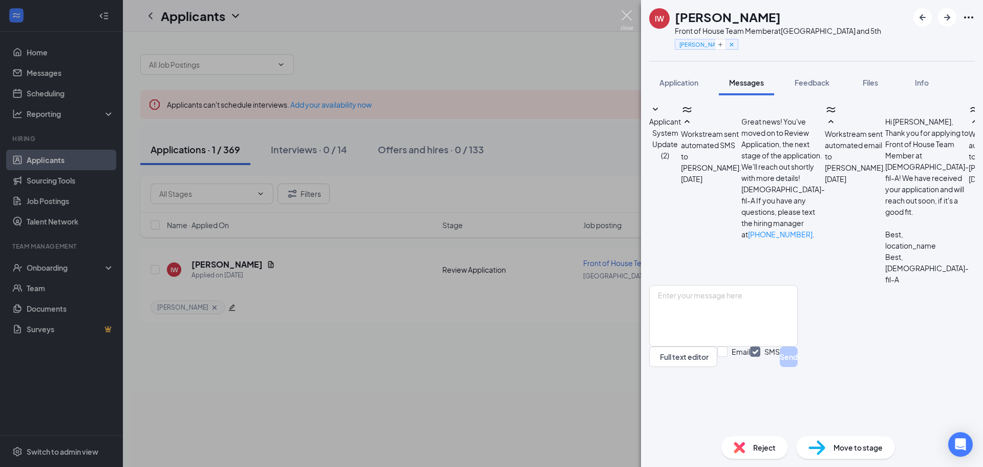
click at [630, 19] on img at bounding box center [627, 20] width 13 height 20
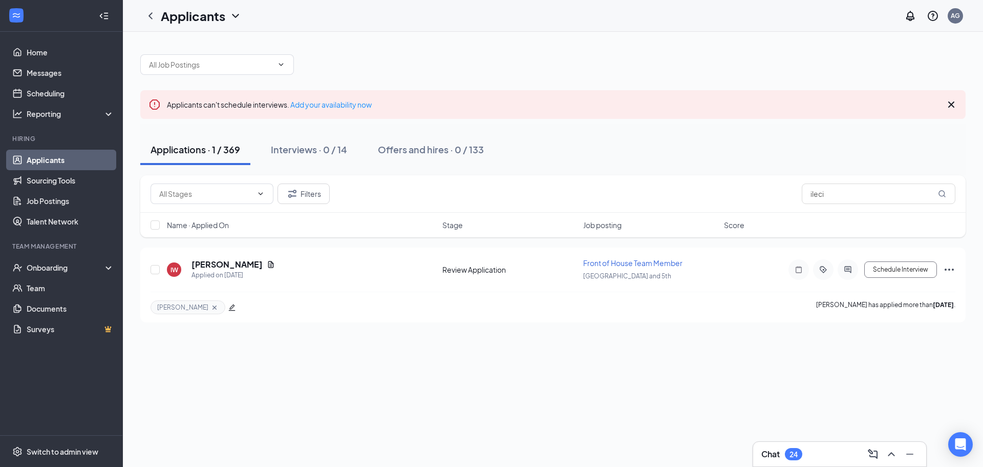
click at [621, 75] on div "Applicants can't schedule interviews. Add your availability now Applications · …" at bounding box center [553, 183] width 826 height 278
drag, startPoint x: 935, startPoint y: 105, endPoint x: 944, endPoint y: 109, distance: 10.1
click at [939, 108] on div "Applicants can't schedule interviews. Add your availability now" at bounding box center [553, 104] width 826 height 29
click at [947, 109] on icon "Cross" at bounding box center [951, 104] width 12 height 12
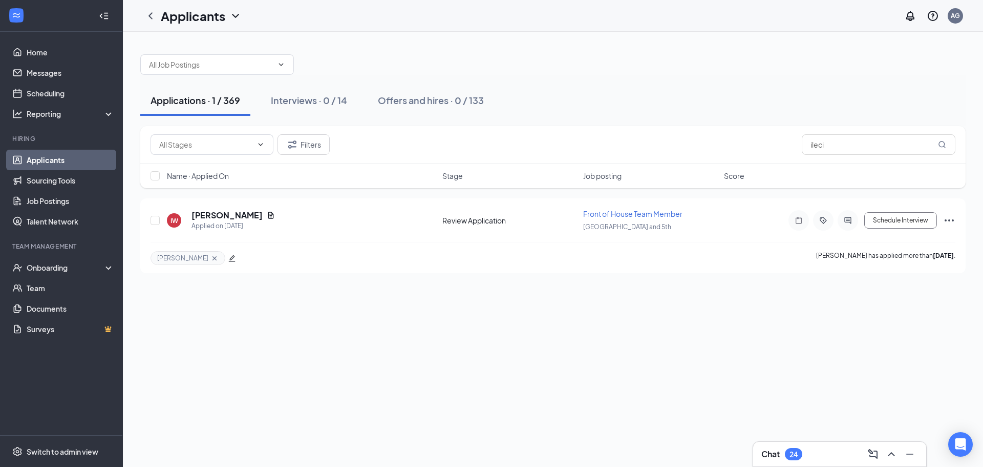
click at [337, 107] on button "Interviews · 0 / 14" at bounding box center [309, 100] width 97 height 31
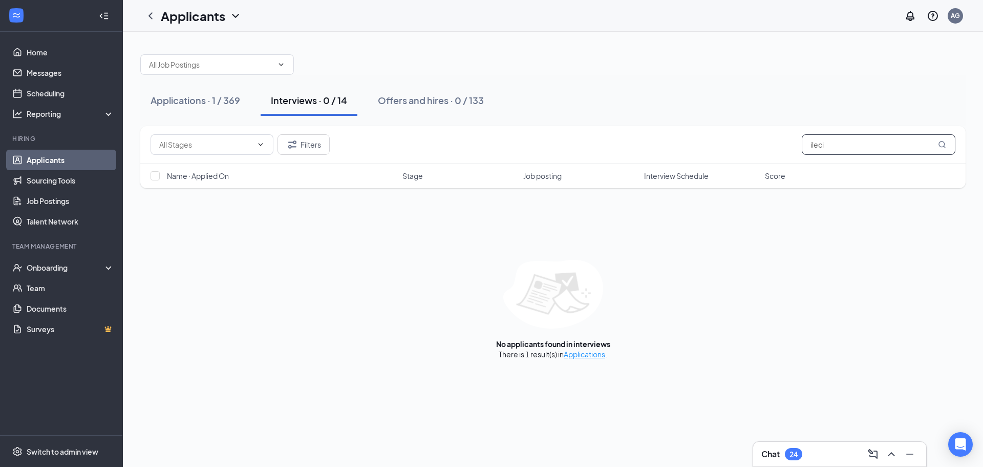
drag, startPoint x: 902, startPoint y: 147, endPoint x: 714, endPoint y: 133, distance: 188.5
click at [714, 133] on div "Filters ileci" at bounding box center [553, 144] width 826 height 37
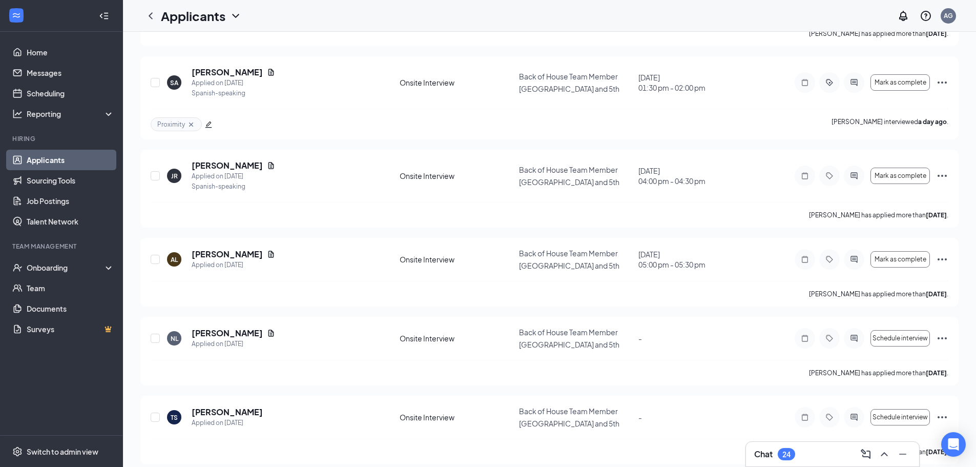
scroll to position [14, 0]
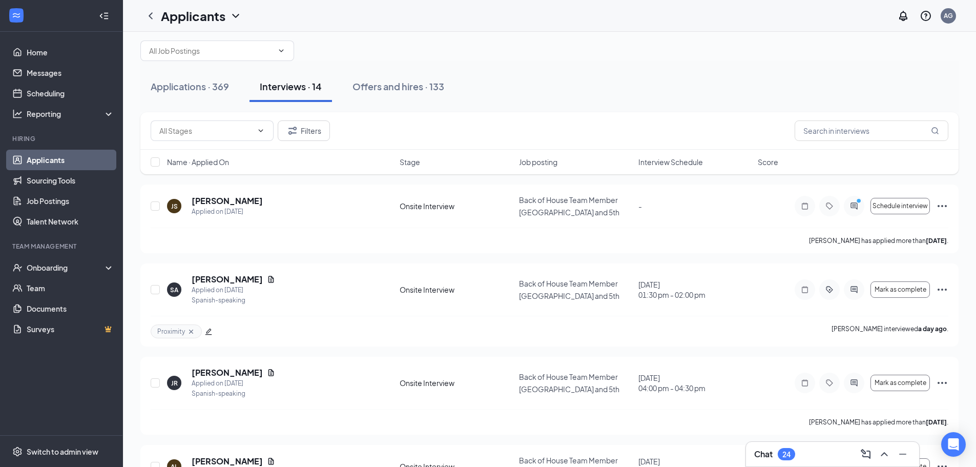
click at [704, 82] on div "Applications · 369 Interviews · 14 Offers and hires · 133" at bounding box center [549, 86] width 818 height 31
click at [827, 132] on input "text" at bounding box center [871, 130] width 154 height 20
click at [201, 92] on div "Applications · 369" at bounding box center [190, 86] width 78 height 13
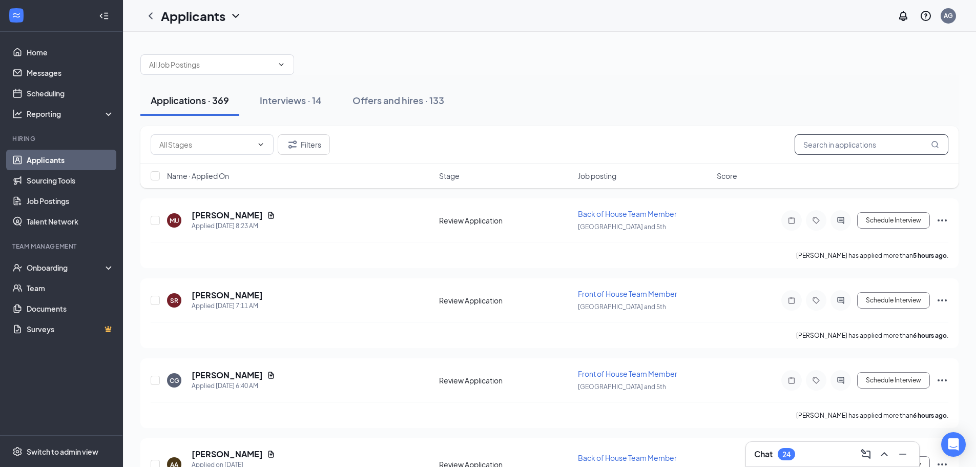
click at [834, 144] on input "text" at bounding box center [871, 144] width 154 height 20
type input "rubi"
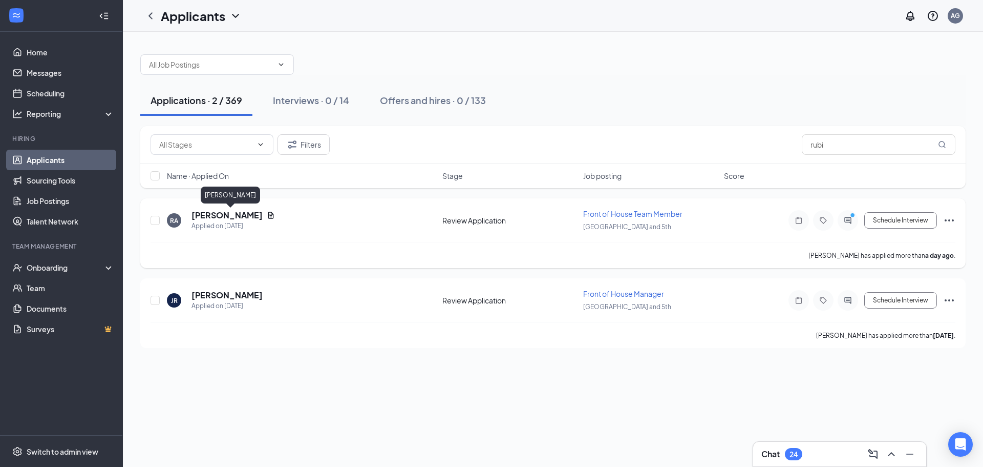
click at [187, 218] on div "[PERSON_NAME] [PERSON_NAME] Applied on [DATE]" at bounding box center [301, 220] width 269 height 22
click at [208, 215] on h5 "[PERSON_NAME]" at bounding box center [227, 214] width 71 height 11
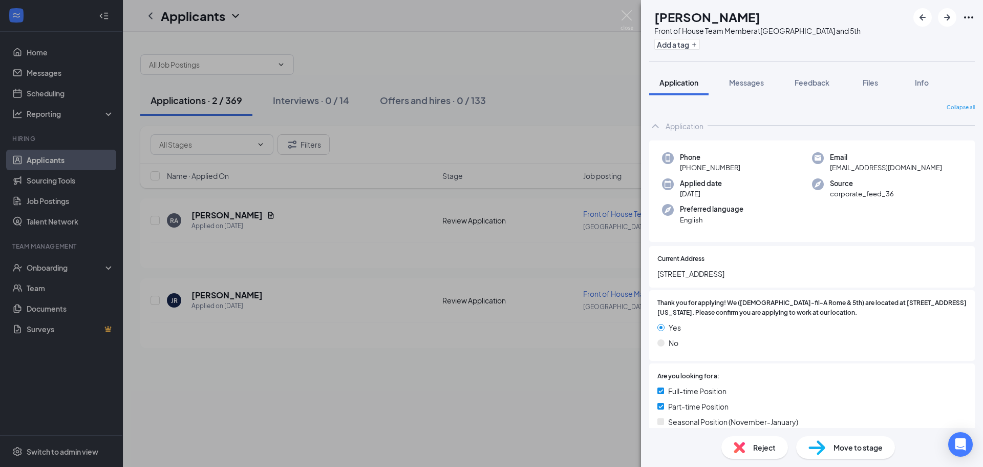
drag, startPoint x: 771, startPoint y: 274, endPoint x: 657, endPoint y: 277, distance: 114.3
click at [657, 277] on div "Current Address [STREET_ADDRESS]" at bounding box center [812, 266] width 326 height 41
copy span "[STREET_ADDRESS]"
click at [845, 313] on span "Thank you for applying! We ([DEMOGRAPHIC_DATA]-fil-A Rome & 5th) are located at…" at bounding box center [812, 307] width 309 height 19
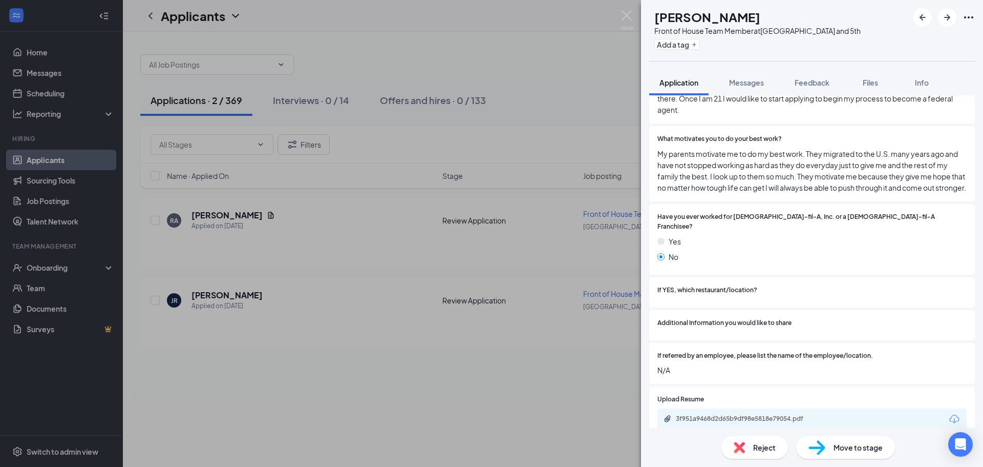
scroll to position [1194, 0]
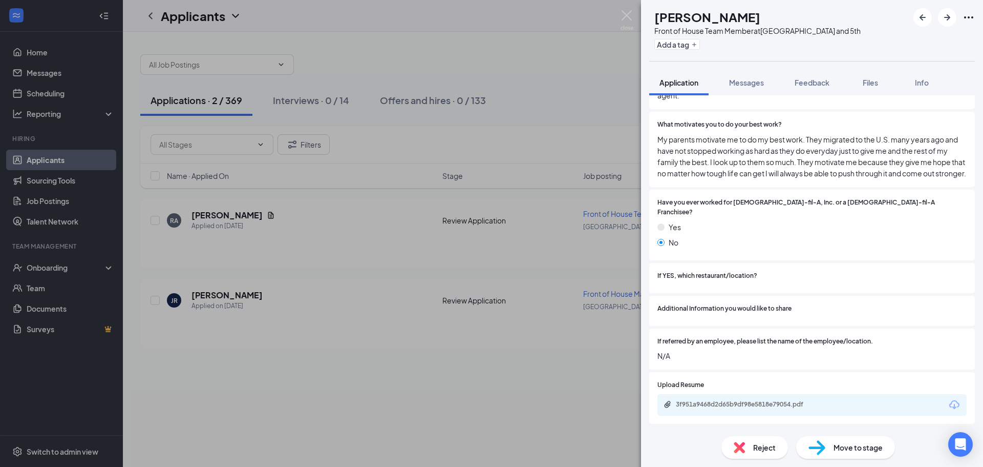
click at [749, 398] on div "3f951a9468d2d65b9df98e5818e79054.pdf" at bounding box center [812, 405] width 309 height 22
click at [750, 406] on div "3f951a9468d2d65b9df98e5818e79054.pdf" at bounding box center [747, 404] width 143 height 8
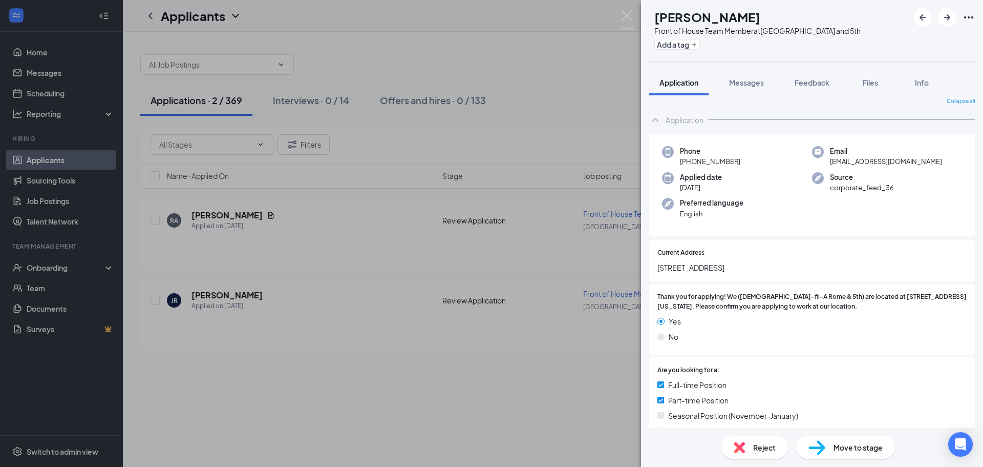
scroll to position [0, 0]
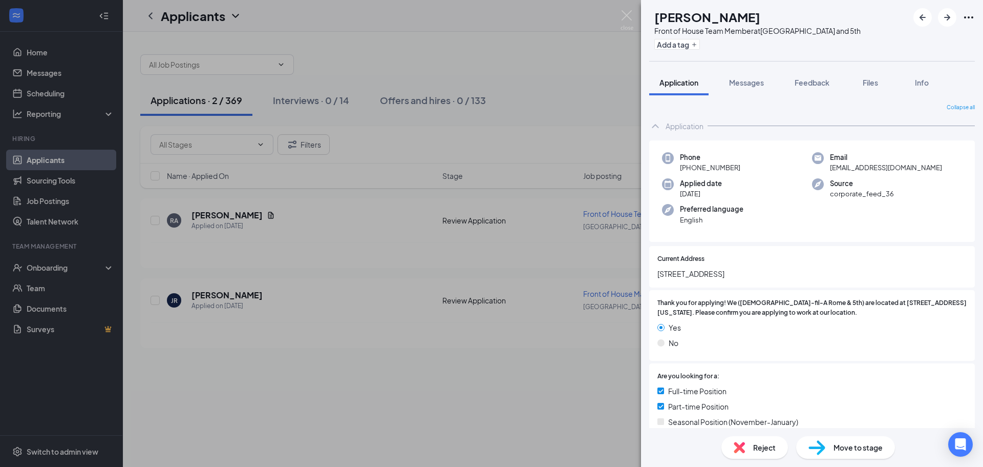
click at [798, 233] on div "Phone [PHONE_NUMBER] Email [EMAIL_ADDRESS][DOMAIN_NAME] Applied date [DATE] Sou…" at bounding box center [812, 191] width 326 height 102
click at [832, 90] on button "Feedback" at bounding box center [812, 83] width 55 height 26
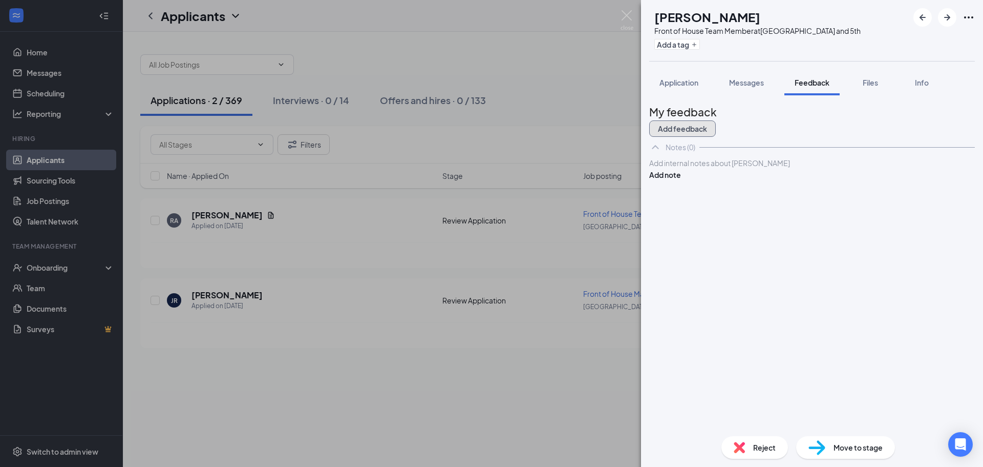
click at [716, 122] on button "Add feedback" at bounding box center [682, 128] width 67 height 16
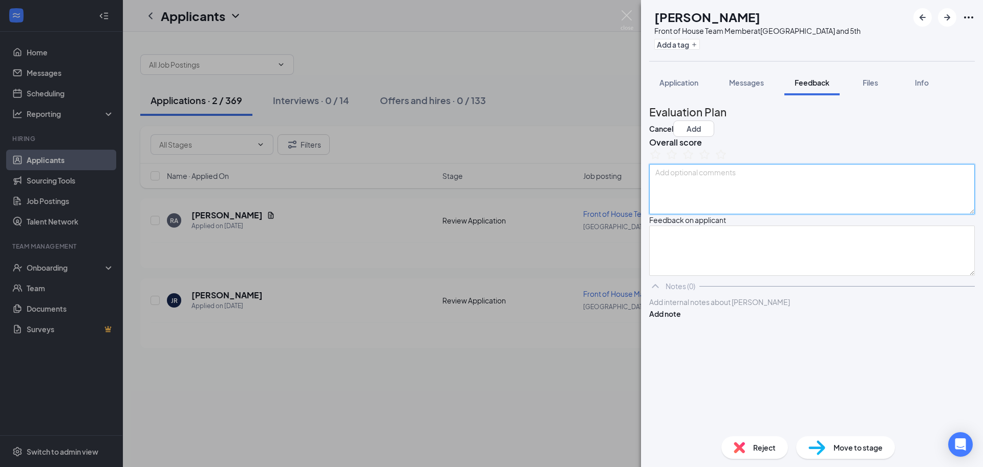
click at [832, 203] on textarea at bounding box center [812, 189] width 326 height 50
type textarea "can open 530am, latest 5-6pm bc of school"
click at [710, 159] on icon "StarBorder" at bounding box center [704, 154] width 11 height 11
click at [714, 120] on button "Add" at bounding box center [694, 128] width 41 height 16
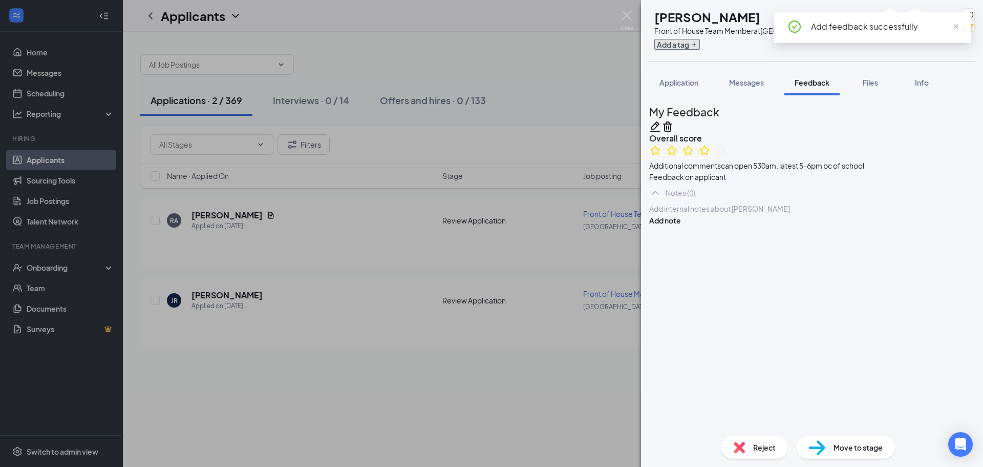
click at [696, 45] on button "Add a tag" at bounding box center [678, 44] width 46 height 11
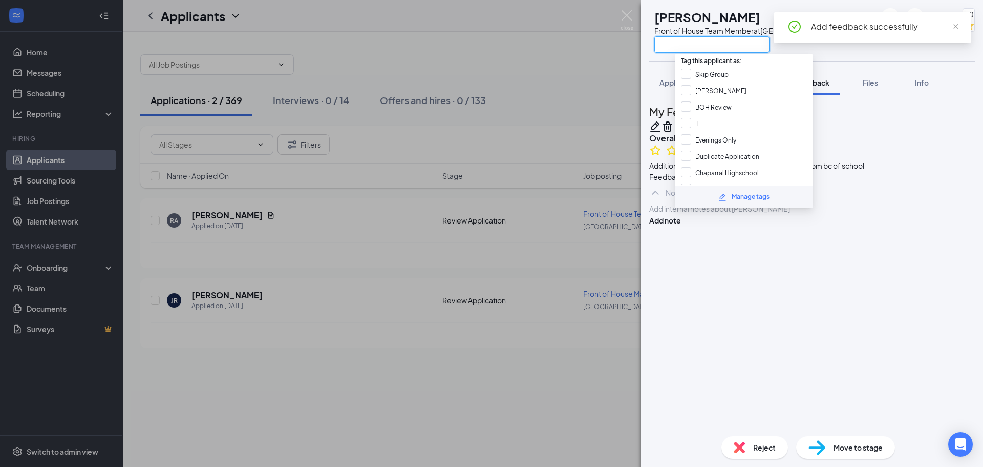
click at [698, 49] on input "text" at bounding box center [712, 44] width 115 height 16
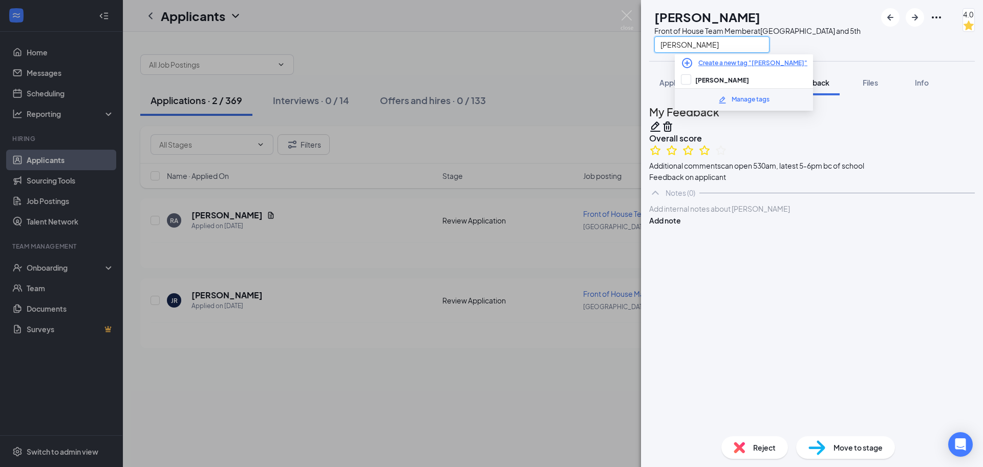
type input "[PERSON_NAME]"
click at [686, 81] on input "[PERSON_NAME]" at bounding box center [715, 79] width 68 height 11
checkbox input "true"
click at [857, 62] on div "[PERSON_NAME] [PERSON_NAME] Front of House Team Member at [GEOGRAPHIC_DATA] and…" at bounding box center [812, 233] width 342 height 467
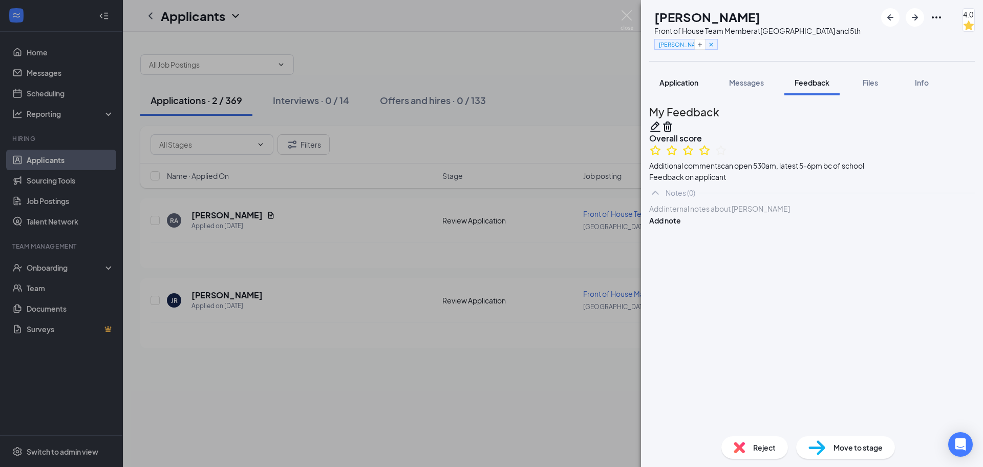
click at [679, 81] on span "Application" at bounding box center [679, 82] width 39 height 9
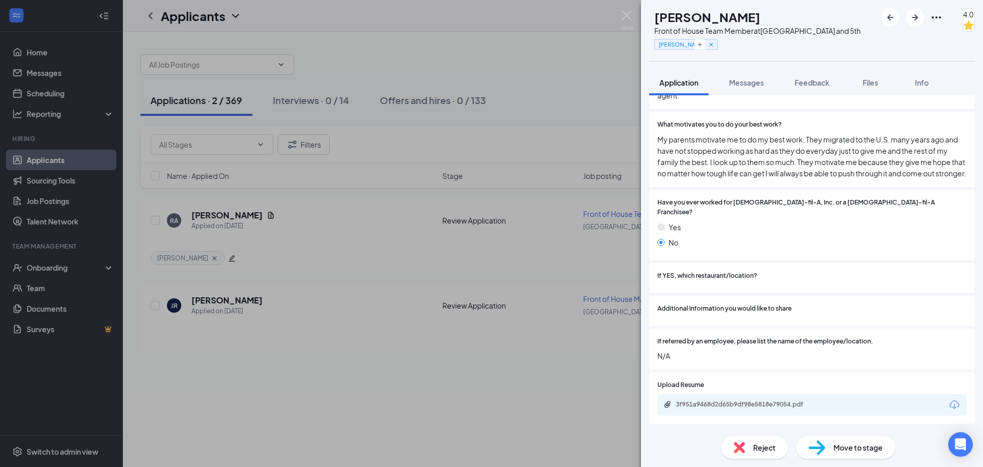
scroll to position [1190, 0]
click at [626, 16] on img at bounding box center [627, 20] width 13 height 20
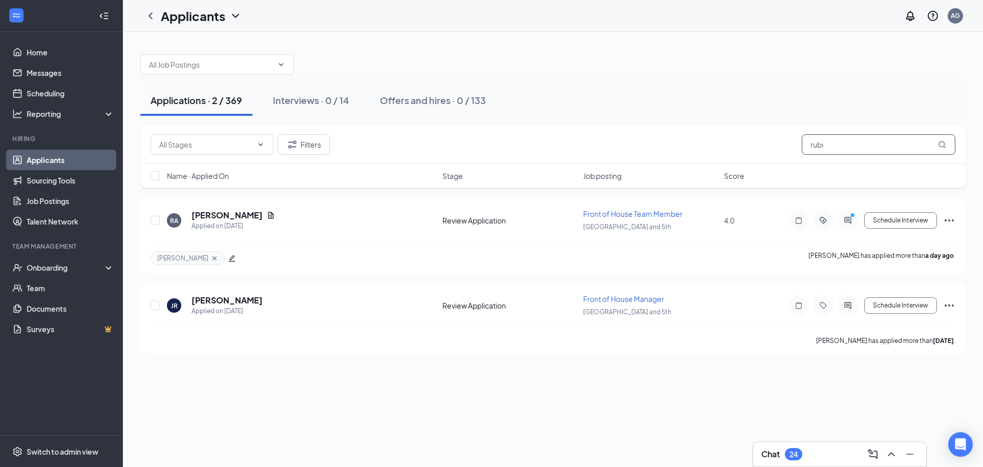
drag, startPoint x: 810, startPoint y: 150, endPoint x: 753, endPoint y: 150, distance: 56.3
click at [753, 150] on div "Filters rubi" at bounding box center [553, 144] width 805 height 20
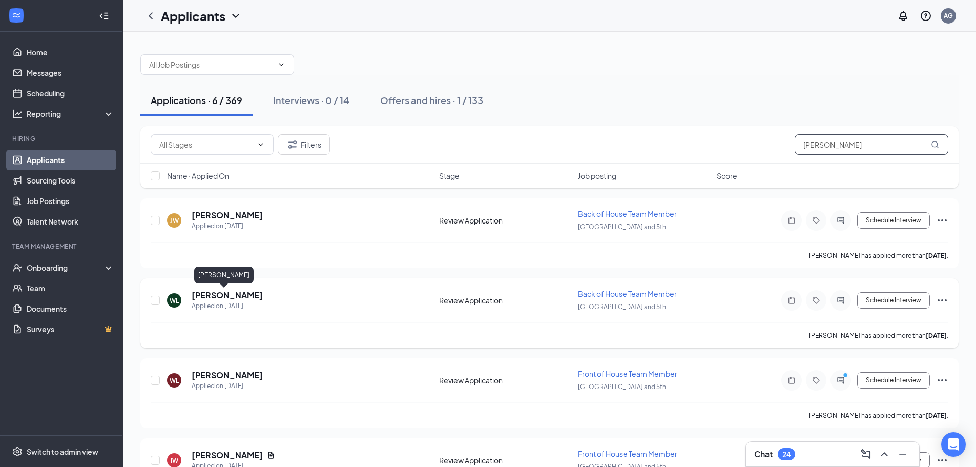
type input "[PERSON_NAME]"
click at [206, 295] on h5 "[PERSON_NAME]" at bounding box center [227, 294] width 71 height 11
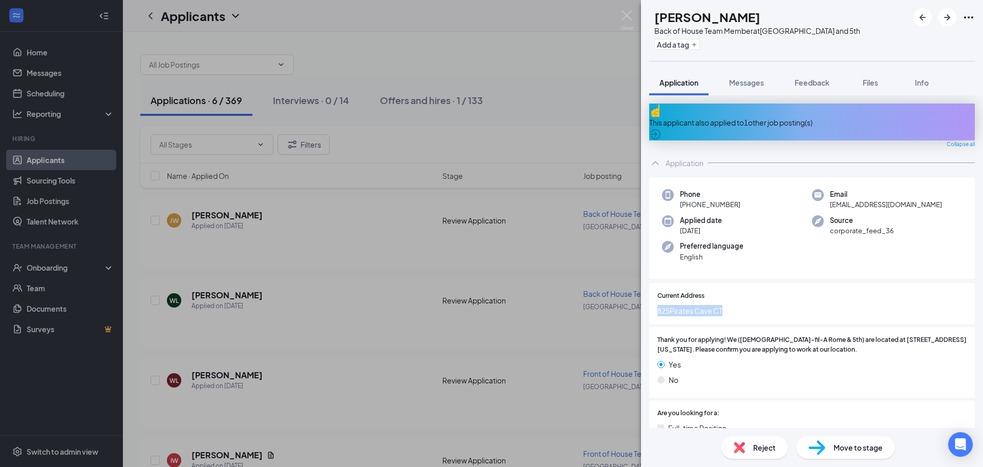
drag, startPoint x: 707, startPoint y: 301, endPoint x: 622, endPoint y: 299, distance: 85.0
click at [622, 299] on div "[PERSON_NAME] Back of House Team Member at [GEOGRAPHIC_DATA] and 5th Add a tag …" at bounding box center [491, 233] width 983 height 467
copy span "825Pirates Cave CT"
click at [512, 297] on div "[PERSON_NAME] Back of House Team Member at [GEOGRAPHIC_DATA] and 5th Add a tag …" at bounding box center [491, 233] width 983 height 467
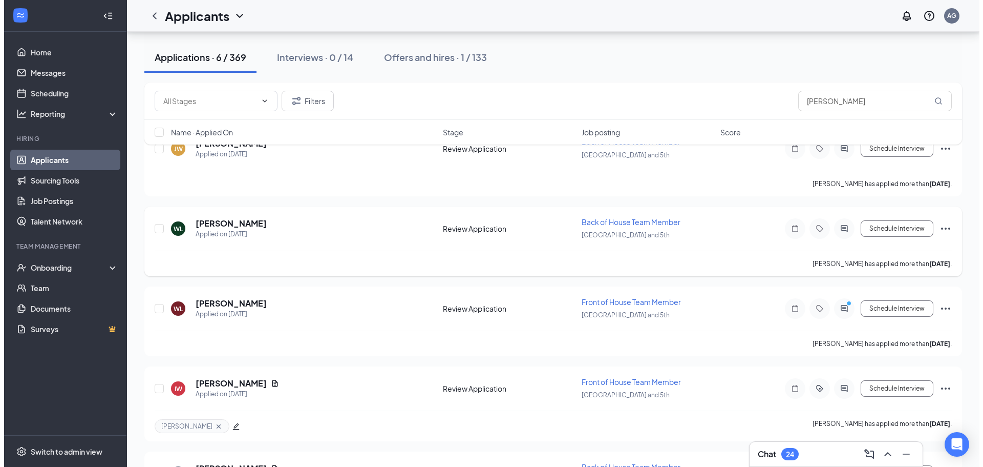
scroll to position [205, 0]
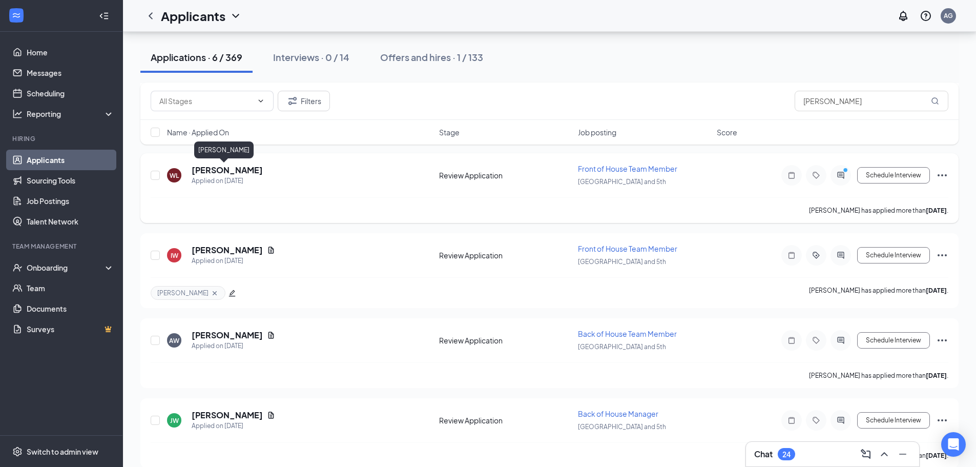
click at [225, 171] on h5 "[PERSON_NAME]" at bounding box center [227, 169] width 71 height 11
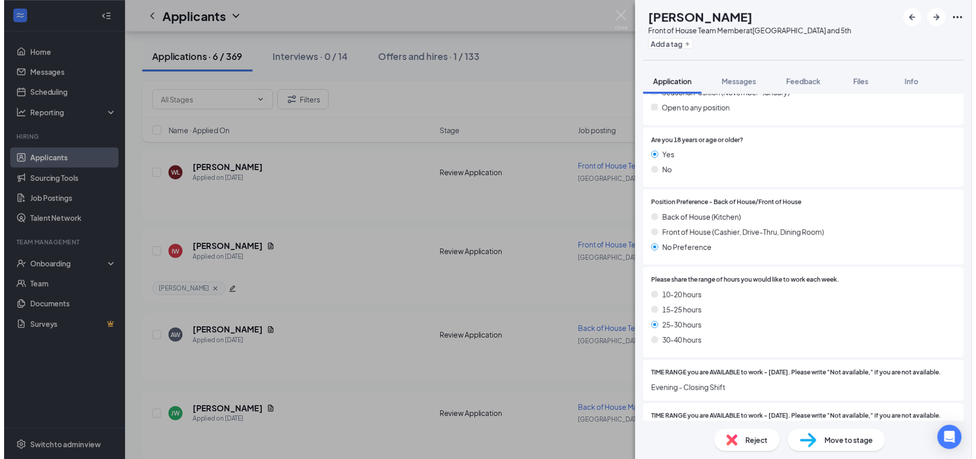
scroll to position [189, 0]
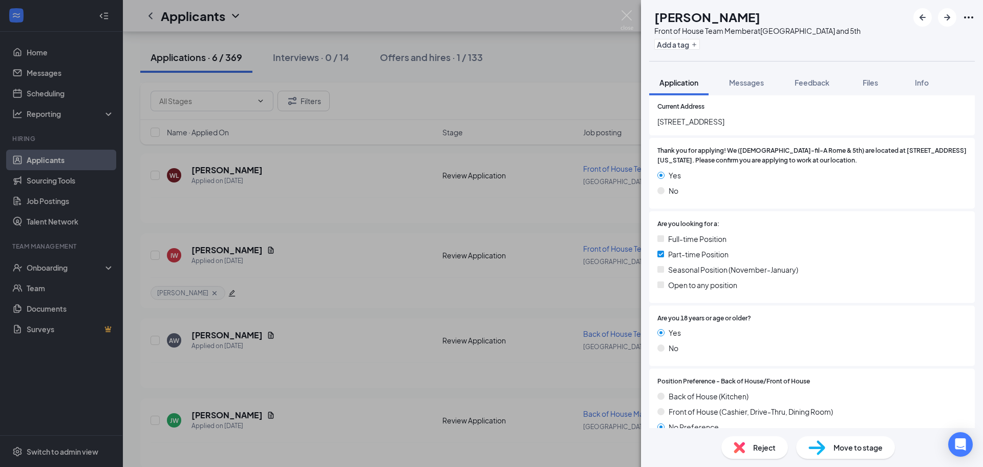
click at [529, 69] on div "[PERSON_NAME] Front of House Team Member at [GEOGRAPHIC_DATA] and 5th Add a tag…" at bounding box center [491, 233] width 983 height 467
